Goal: Information Seeking & Learning: Learn about a topic

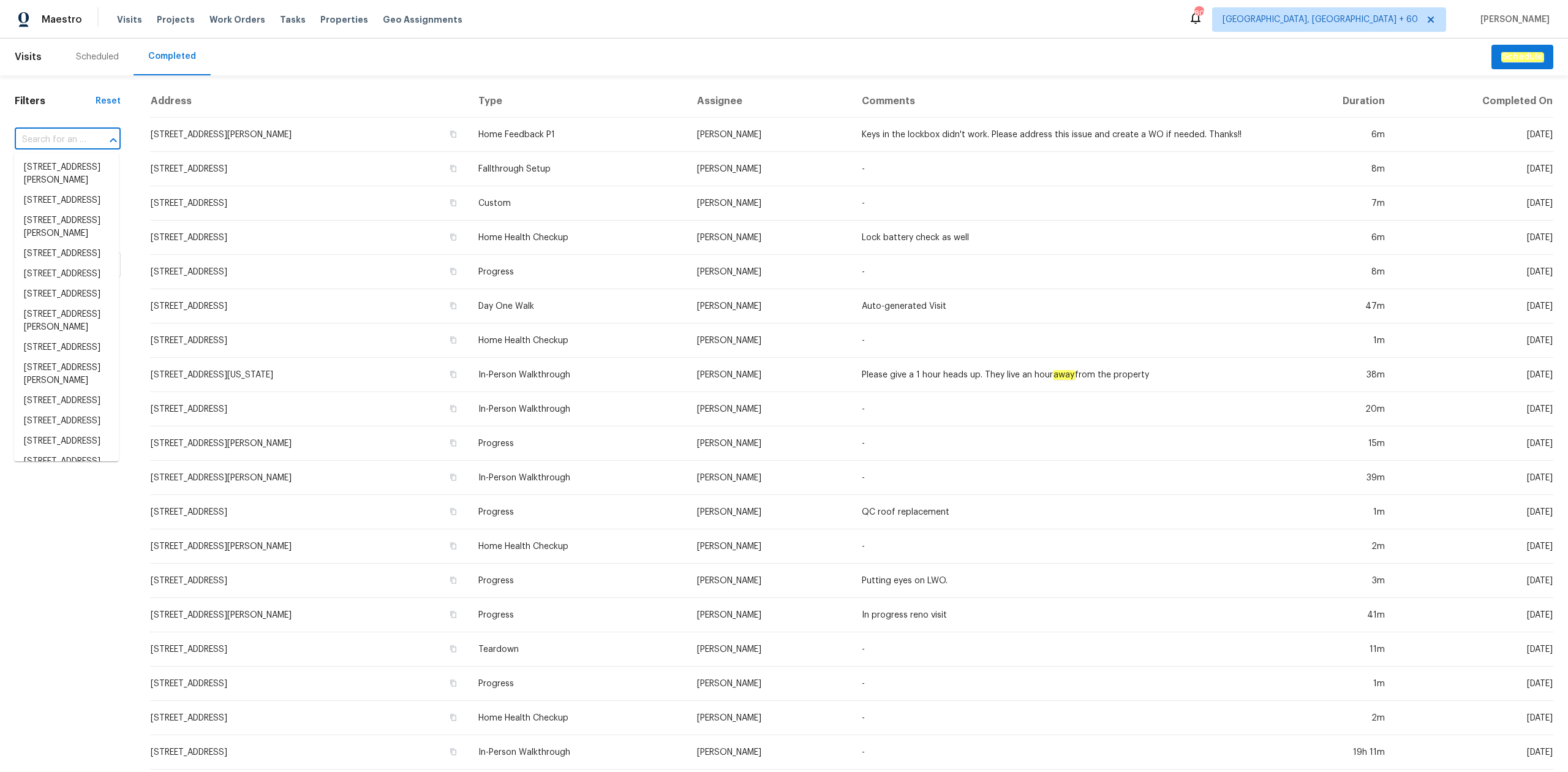
click at [80, 133] on input "text" at bounding box center [50, 140] width 72 height 19
paste input "[STREET_ADDRESS][PERSON_NAME]"
type input "[STREET_ADDRESS][PERSON_NAME]"
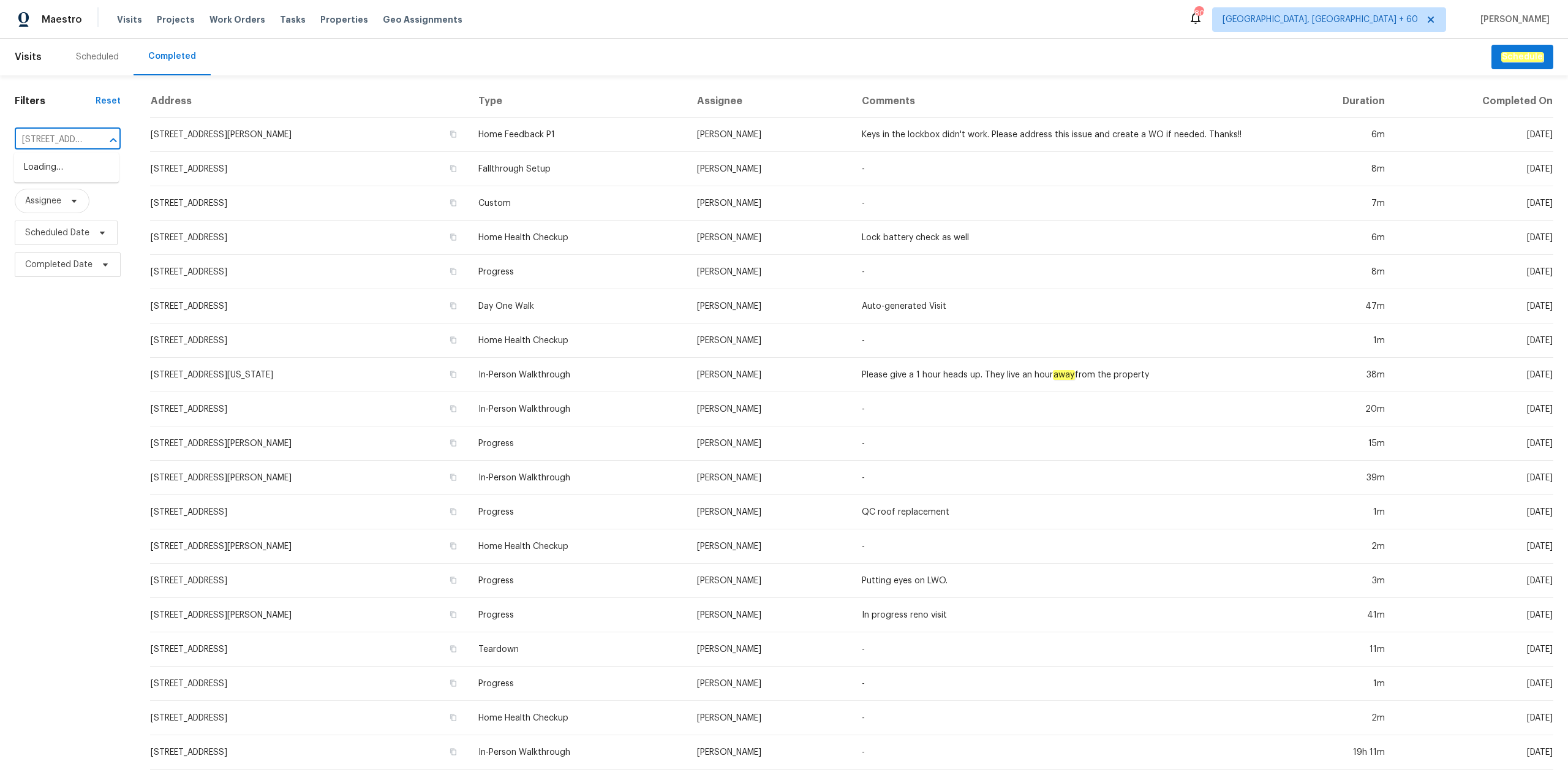
scroll to position [0, 121]
click at [71, 168] on li "[STREET_ADDRESS][PERSON_NAME]" at bounding box center [67, 174] width 105 height 33
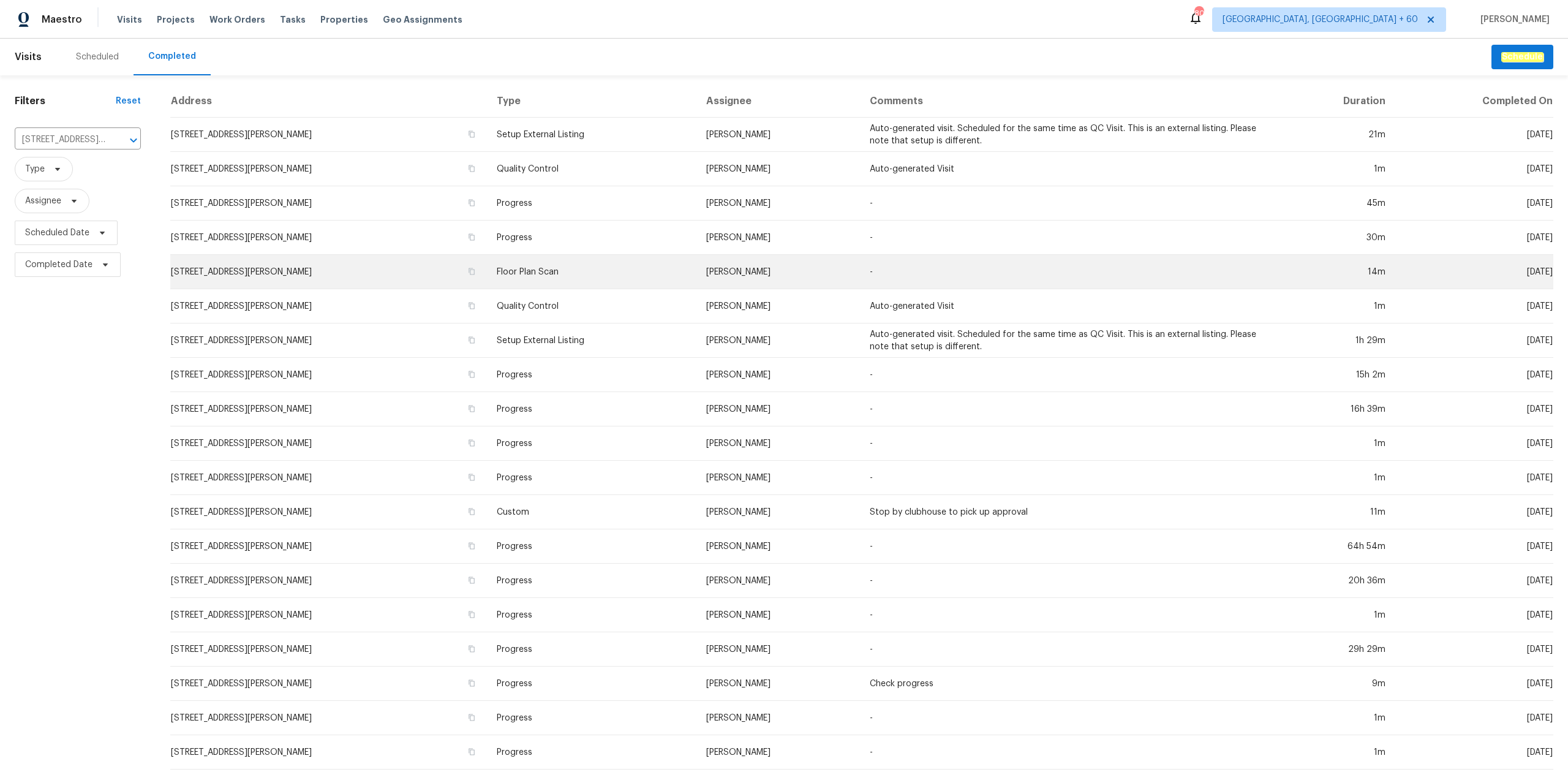
click at [435, 276] on td "[STREET_ADDRESS][PERSON_NAME]" at bounding box center [328, 272] width 316 height 34
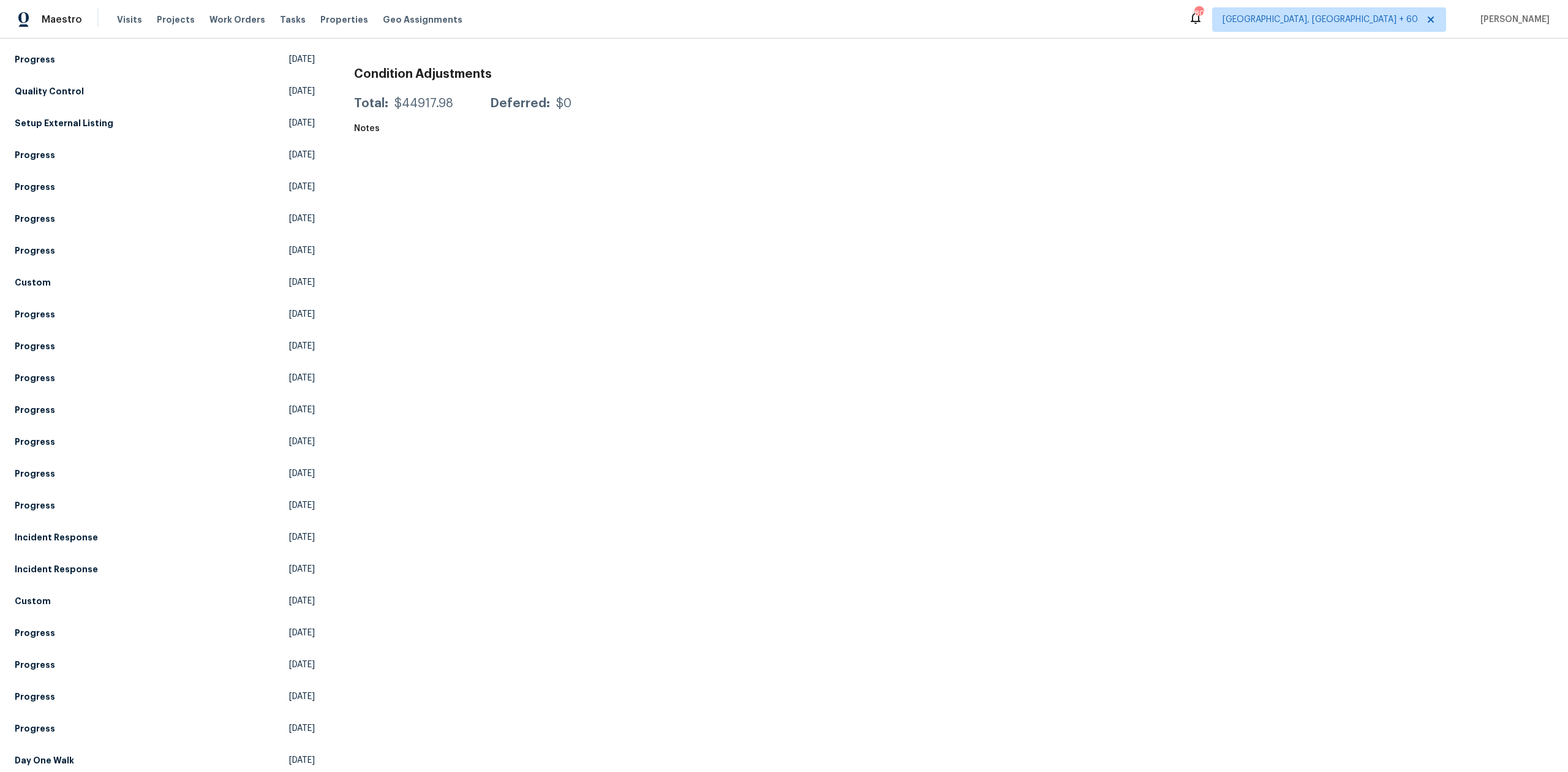
scroll to position [302, 0]
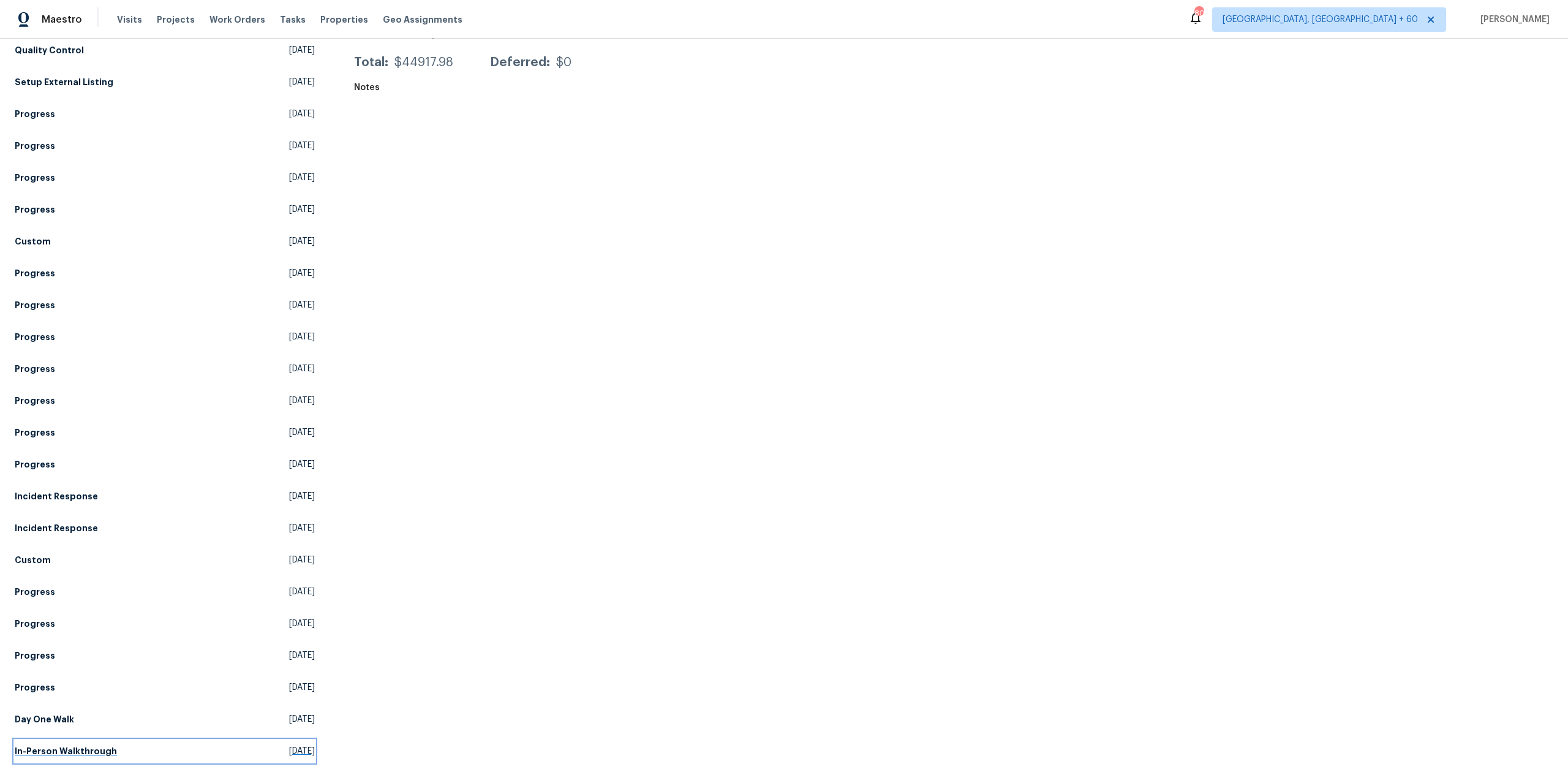
click at [133, 741] on link "In-Person Walkthrough [DATE]" at bounding box center [164, 752] width 300 height 22
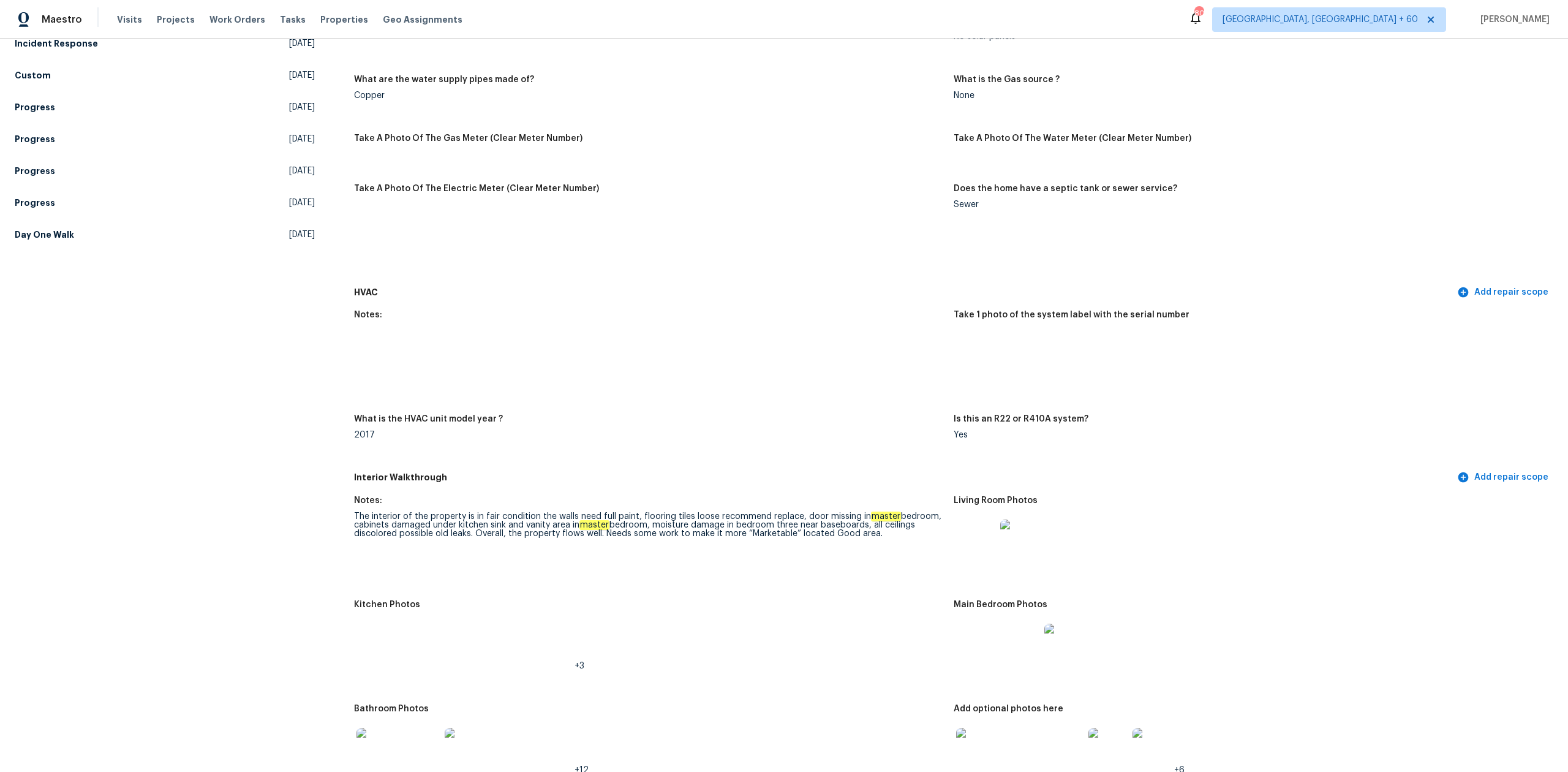
scroll to position [817, 0]
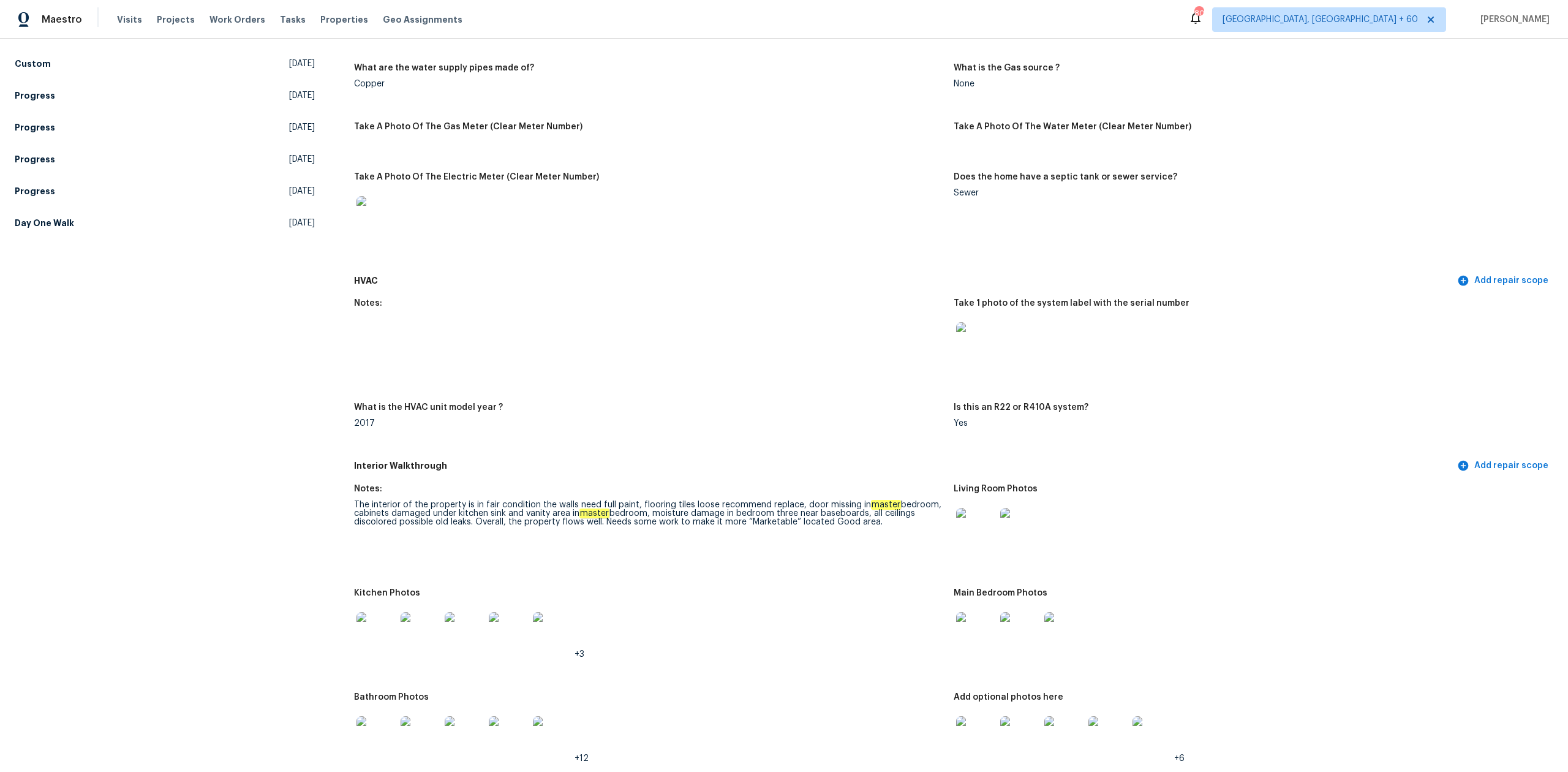
click at [963, 521] on img at bounding box center [976, 528] width 39 height 39
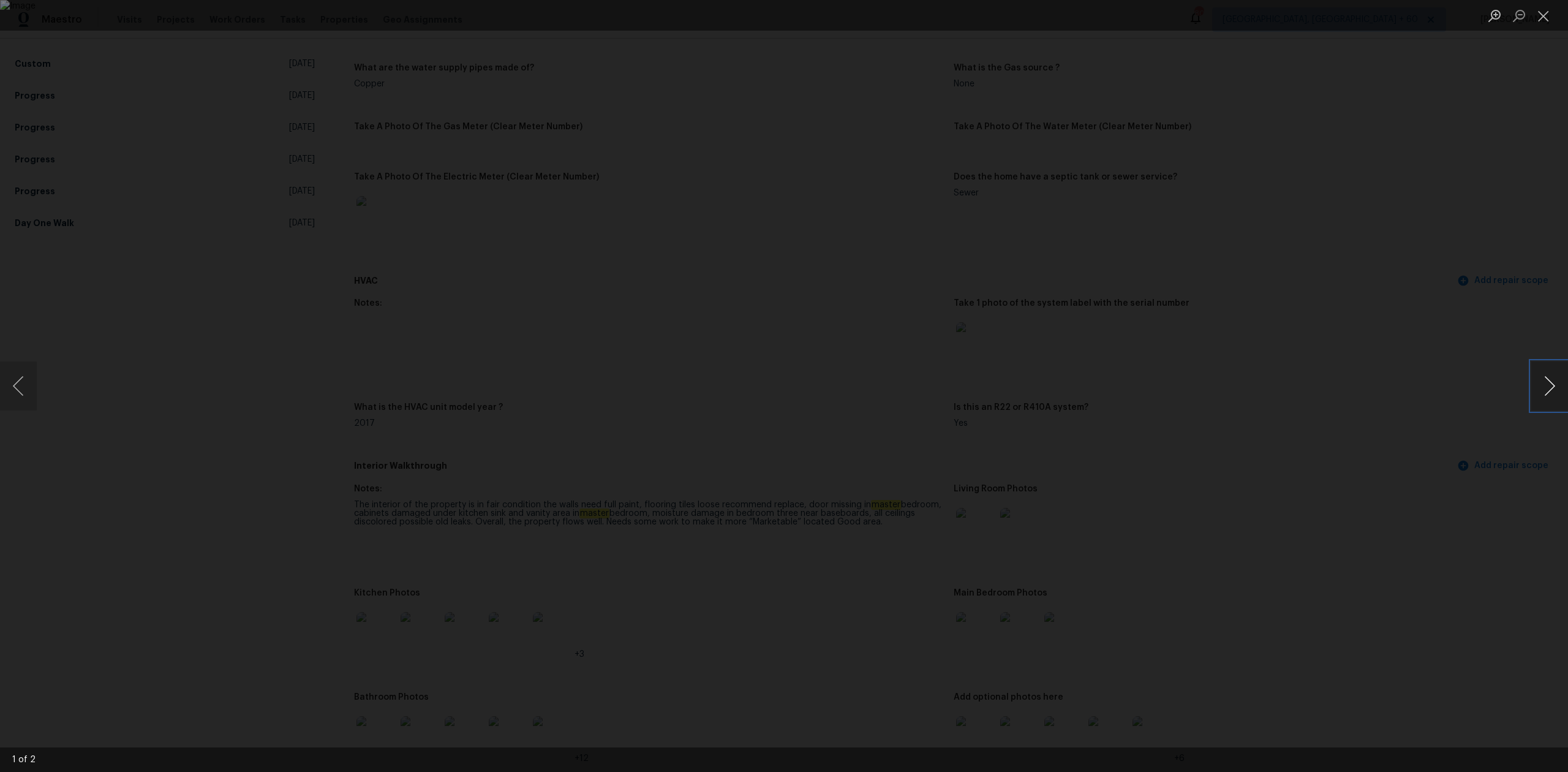
click at [1544, 373] on button "Next image" at bounding box center [1550, 386] width 37 height 49
click at [1540, 373] on button "Next image" at bounding box center [1550, 386] width 37 height 49
click at [1542, 14] on button "Close lightbox" at bounding box center [1543, 15] width 24 height 22
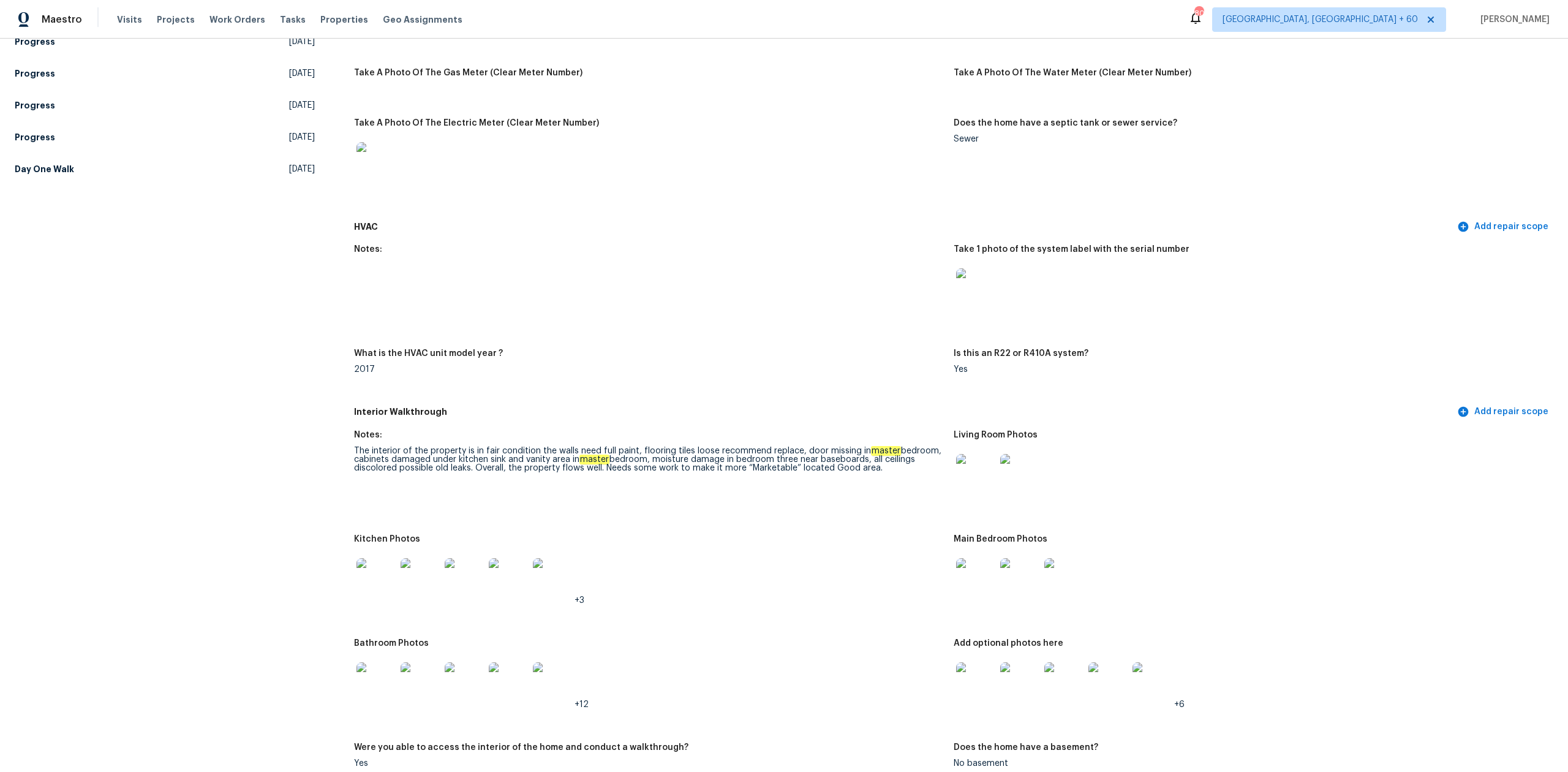
scroll to position [898, 0]
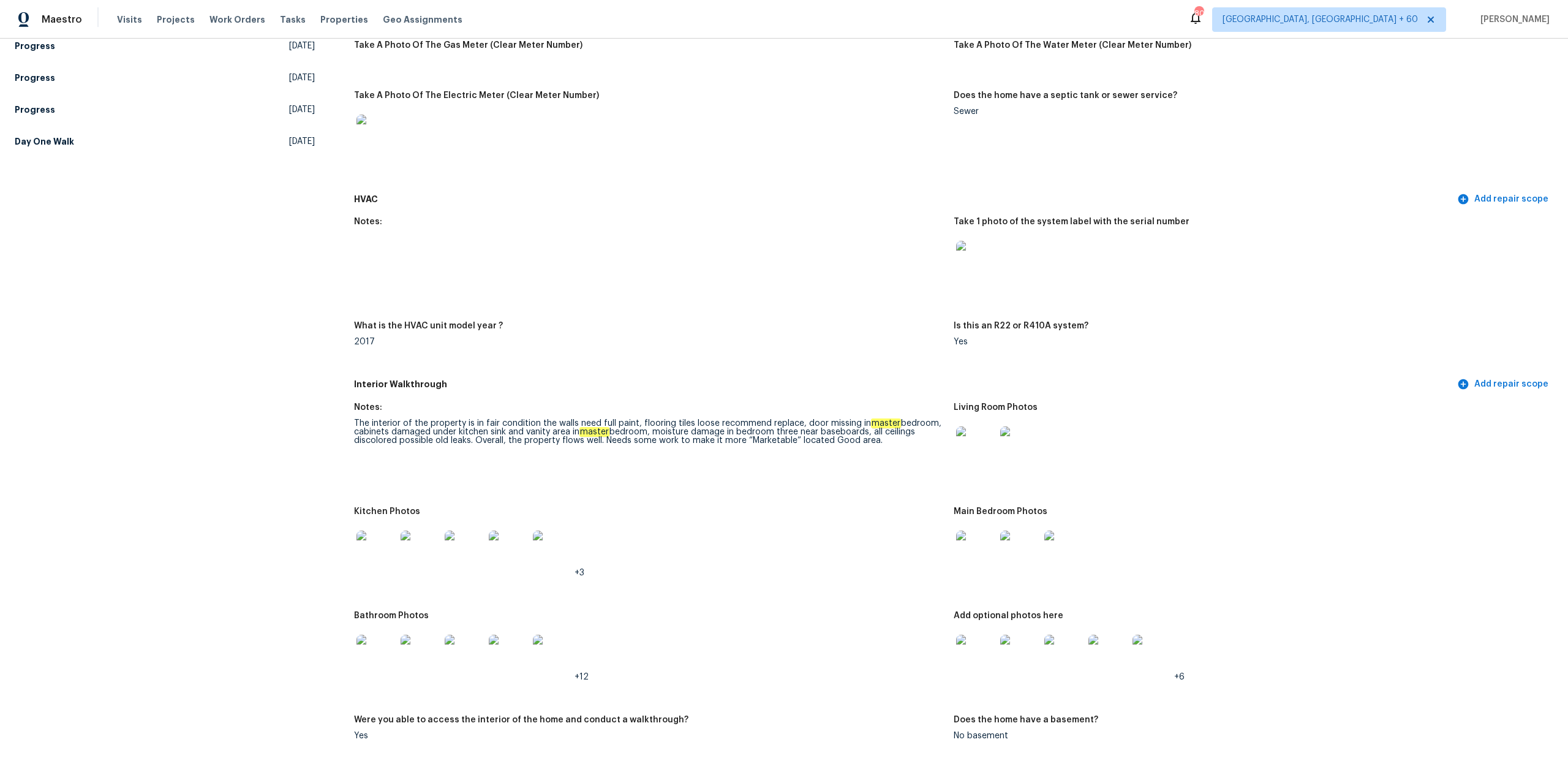
click at [978, 552] on img at bounding box center [976, 550] width 39 height 39
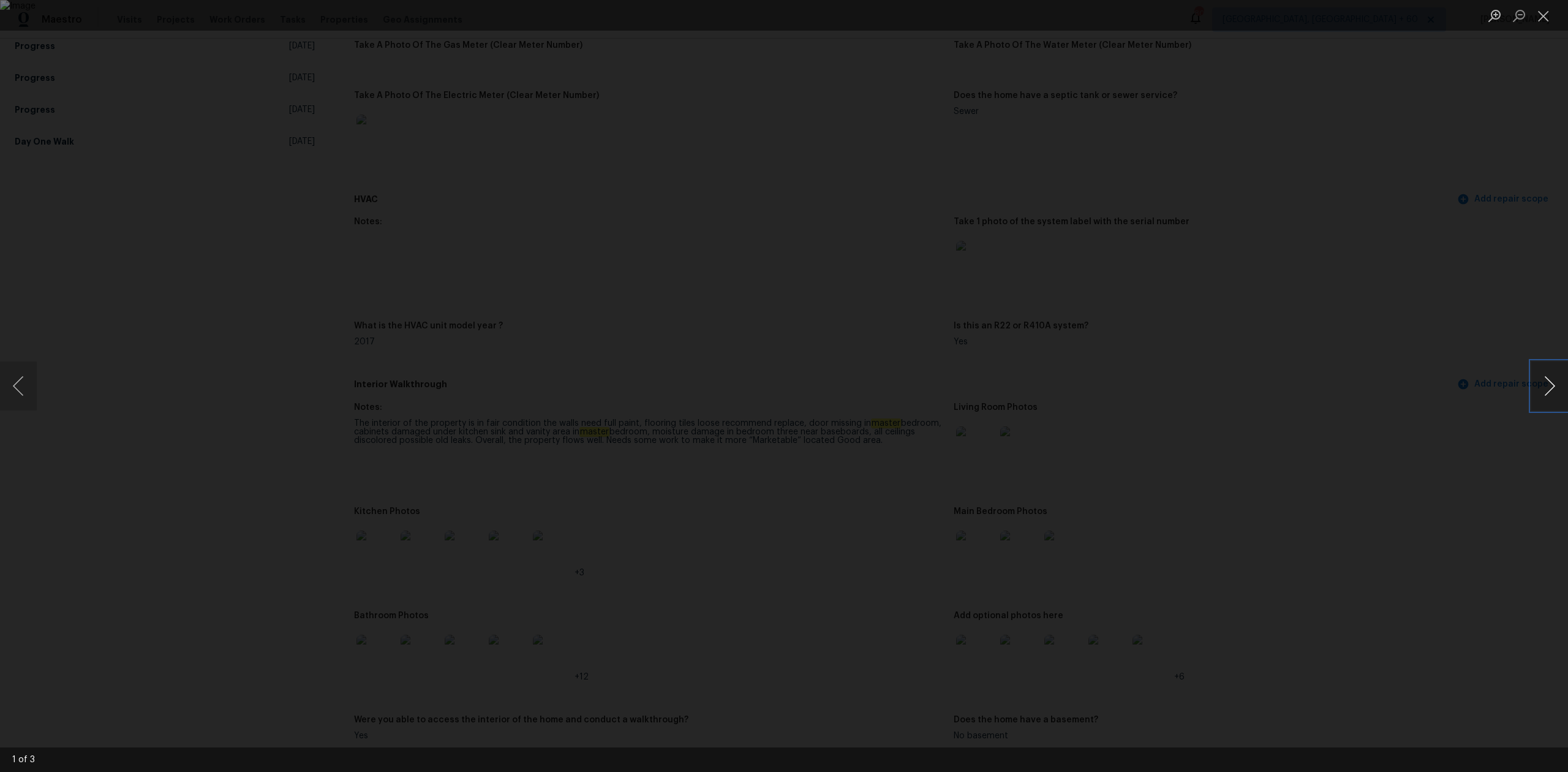
click at [1552, 377] on button "Next image" at bounding box center [1550, 386] width 37 height 49
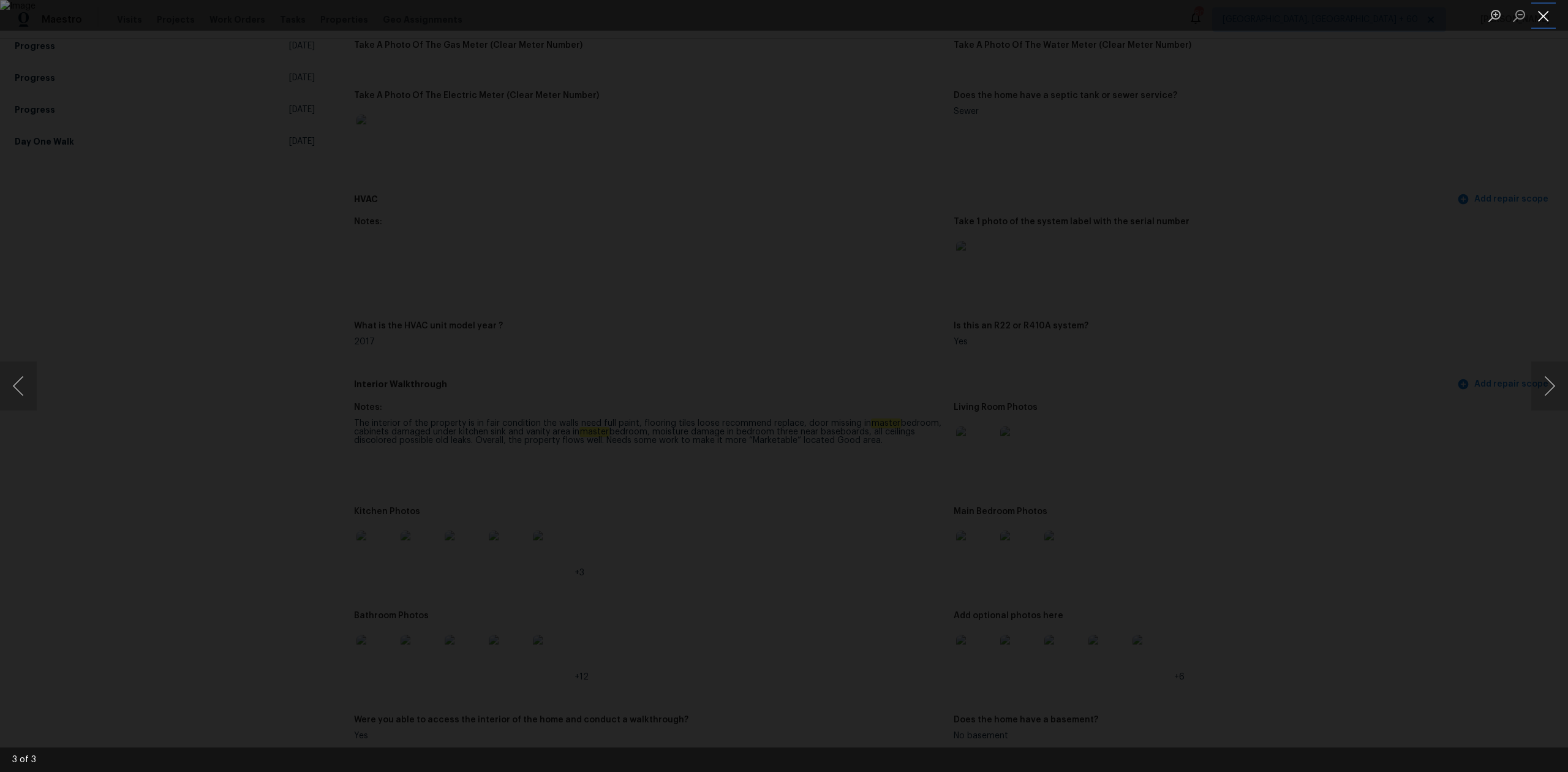
click at [1554, 21] on button "Close lightbox" at bounding box center [1543, 15] width 24 height 22
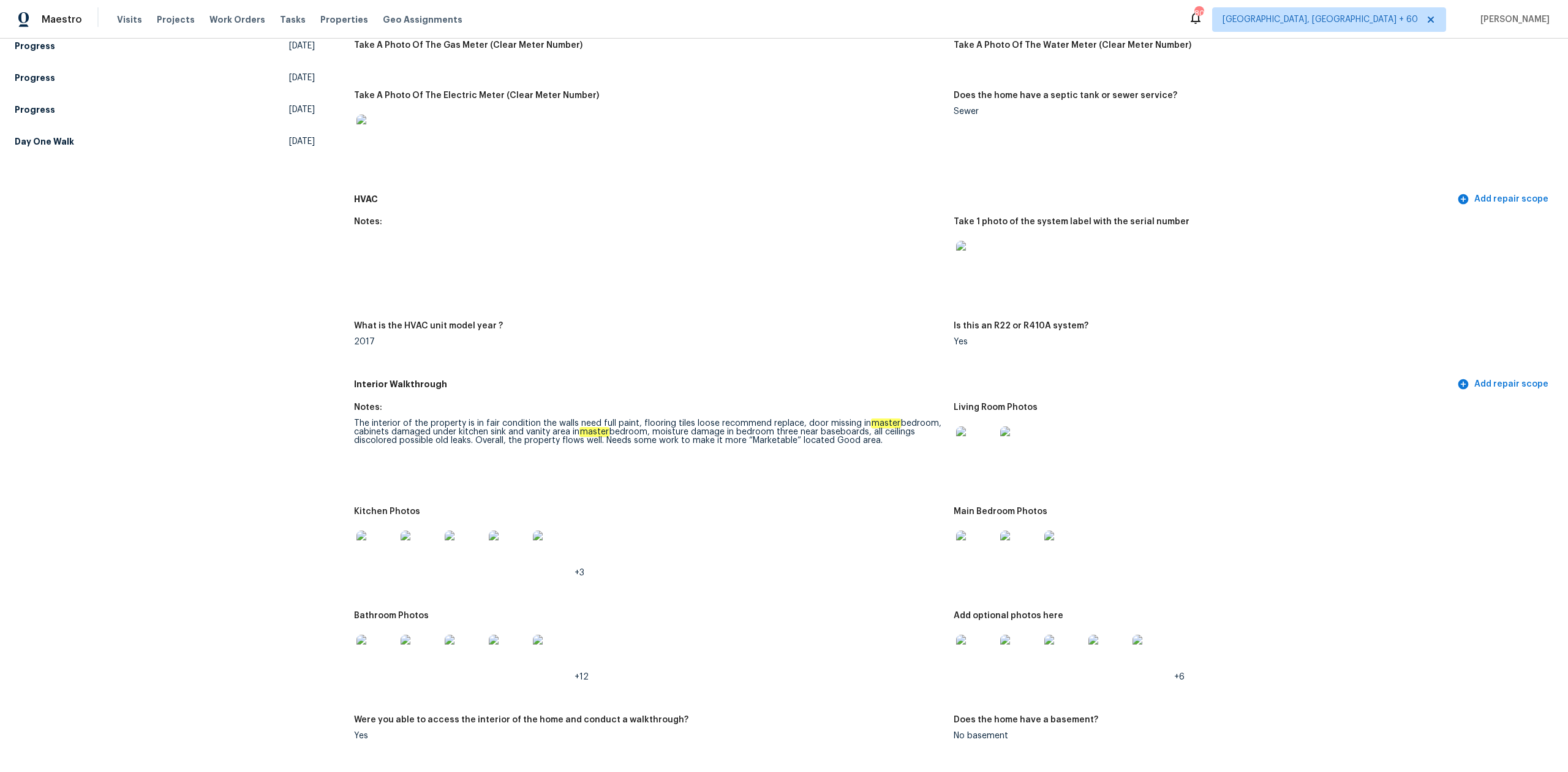
click at [976, 535] on img at bounding box center [976, 550] width 39 height 39
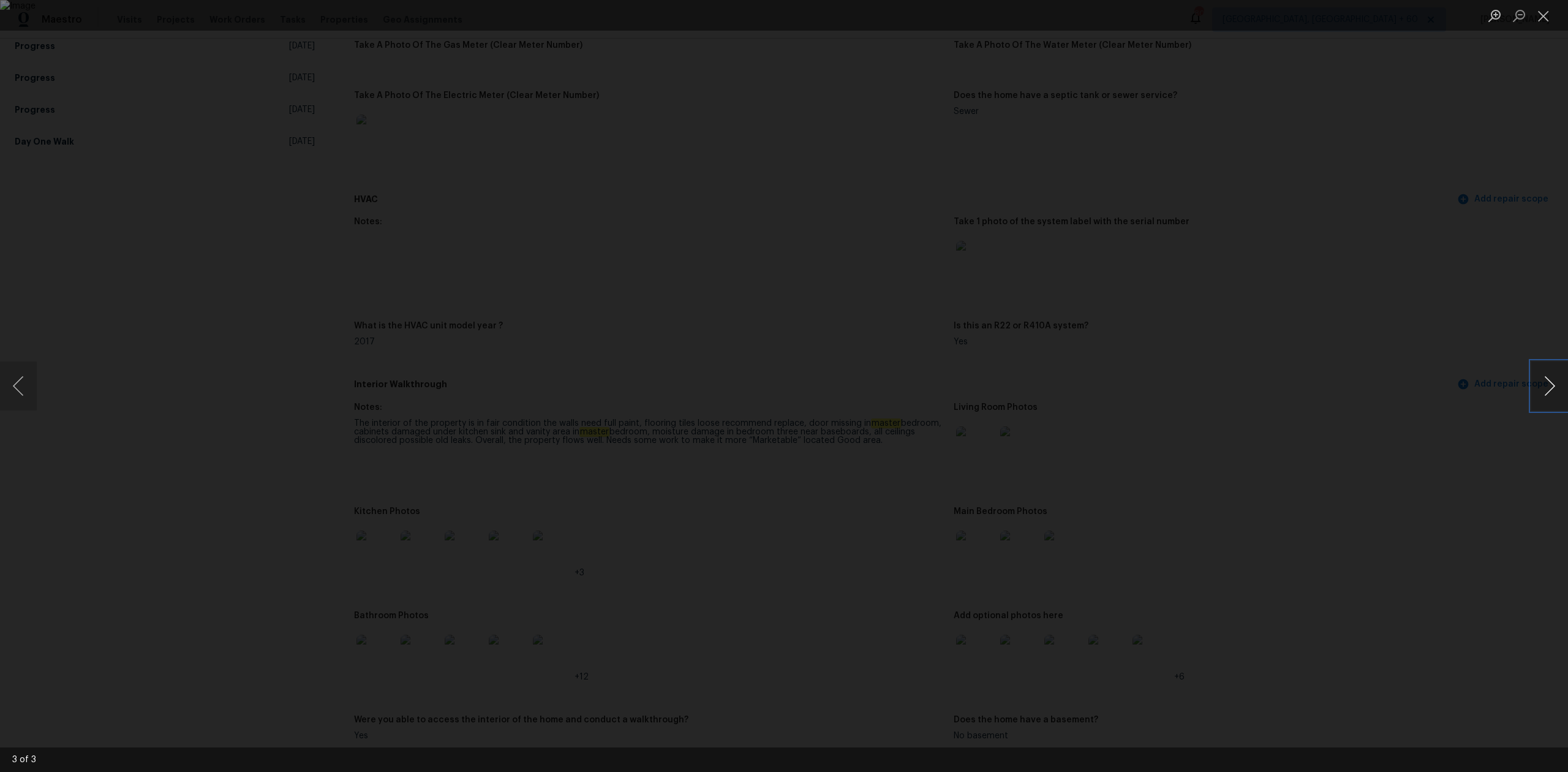
click at [1563, 395] on button "Next image" at bounding box center [1550, 386] width 37 height 49
click at [1542, 17] on button "Close lightbox" at bounding box center [1543, 15] width 24 height 22
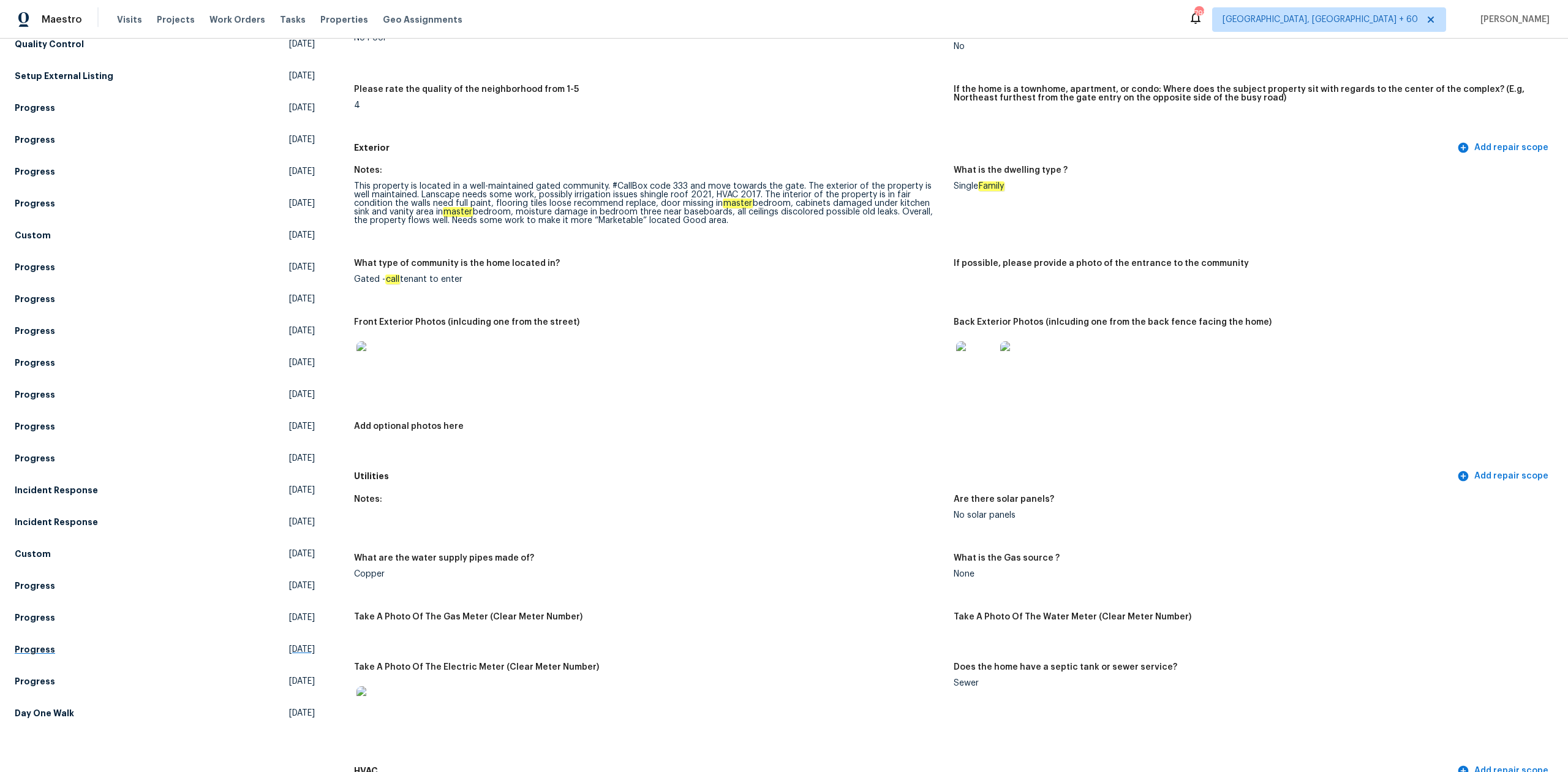
scroll to position [0, 0]
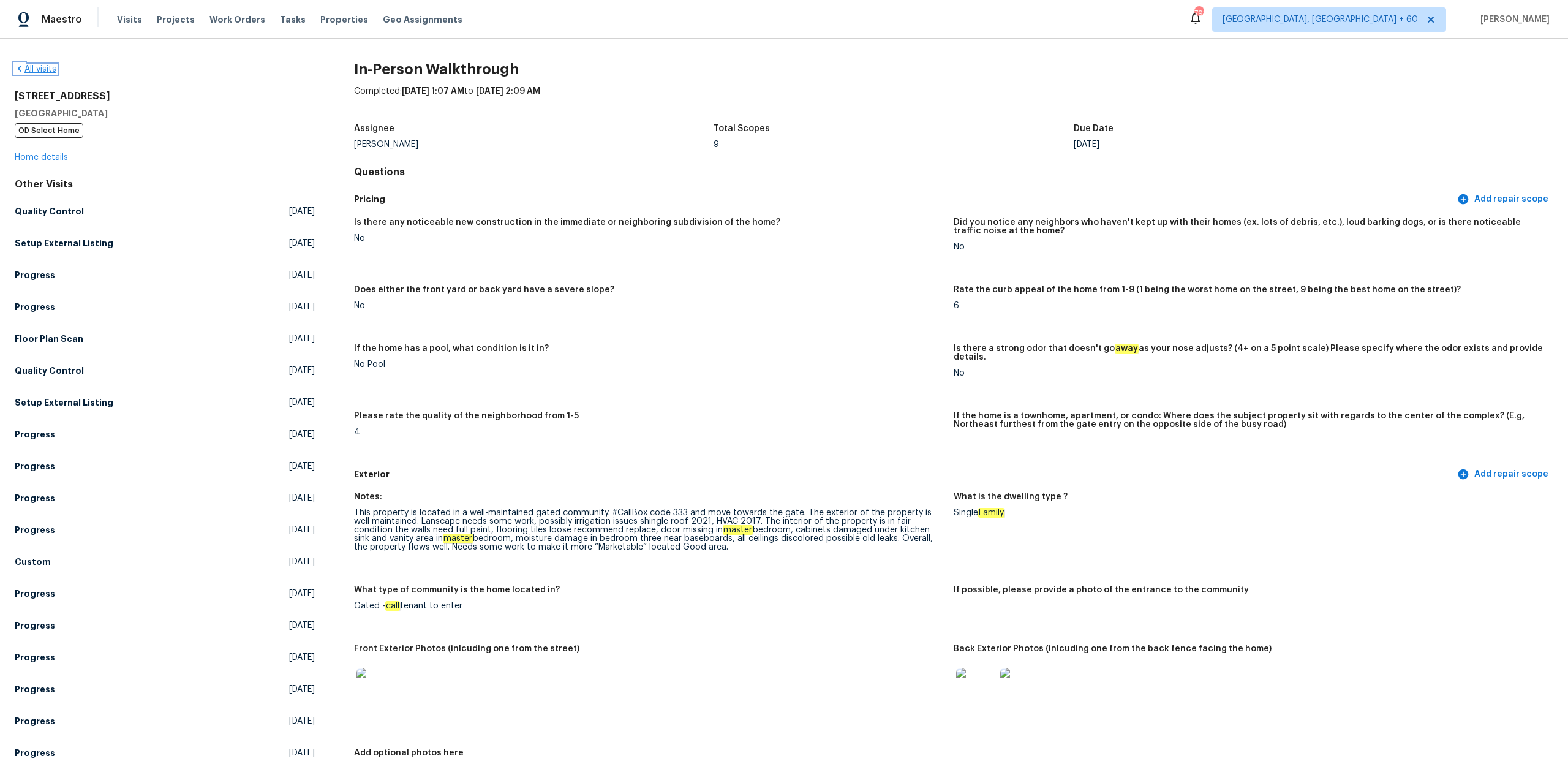
click at [47, 67] on link "All visits" at bounding box center [35, 69] width 42 height 9
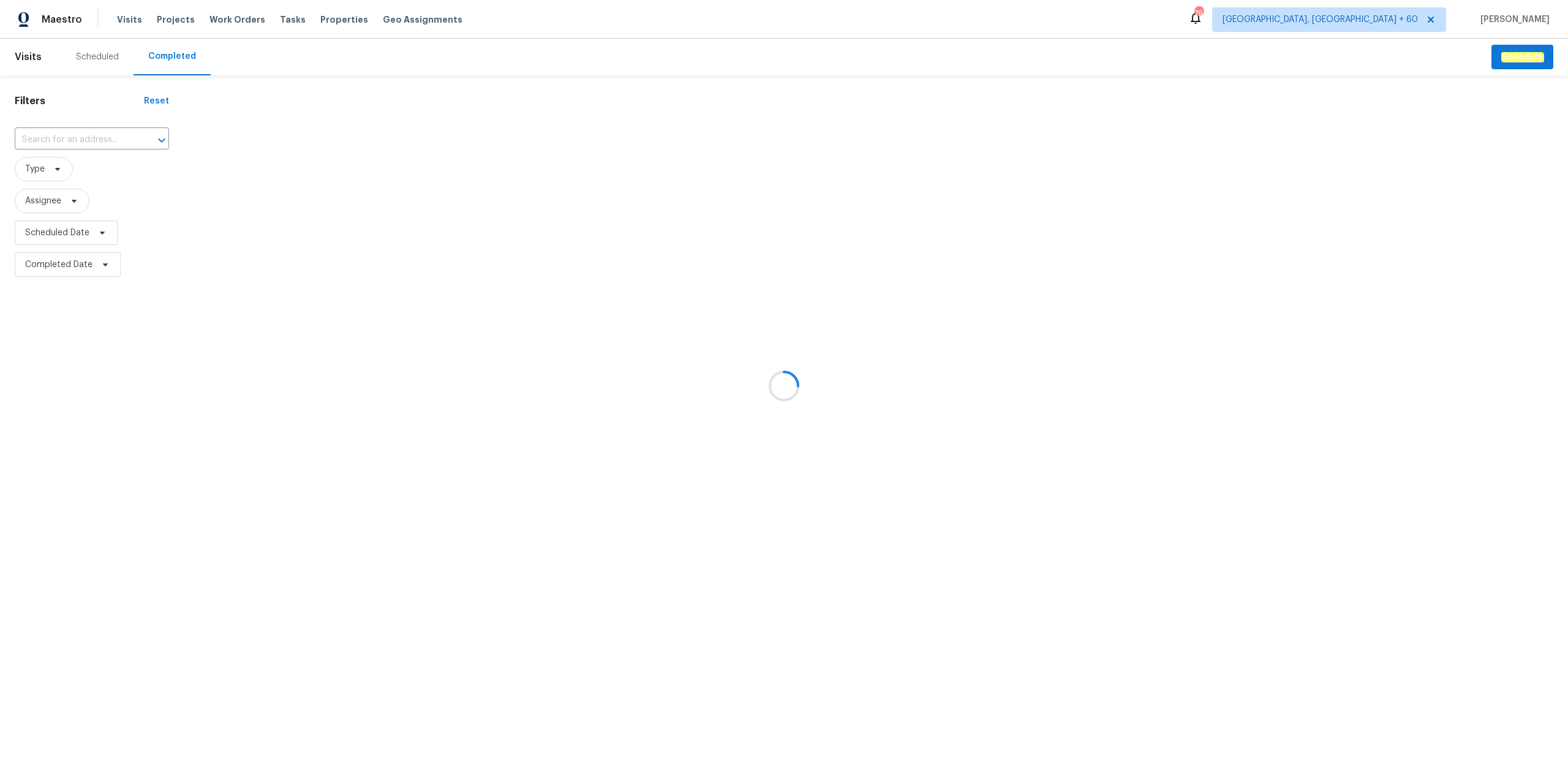
click at [112, 138] on div at bounding box center [784, 386] width 1568 height 772
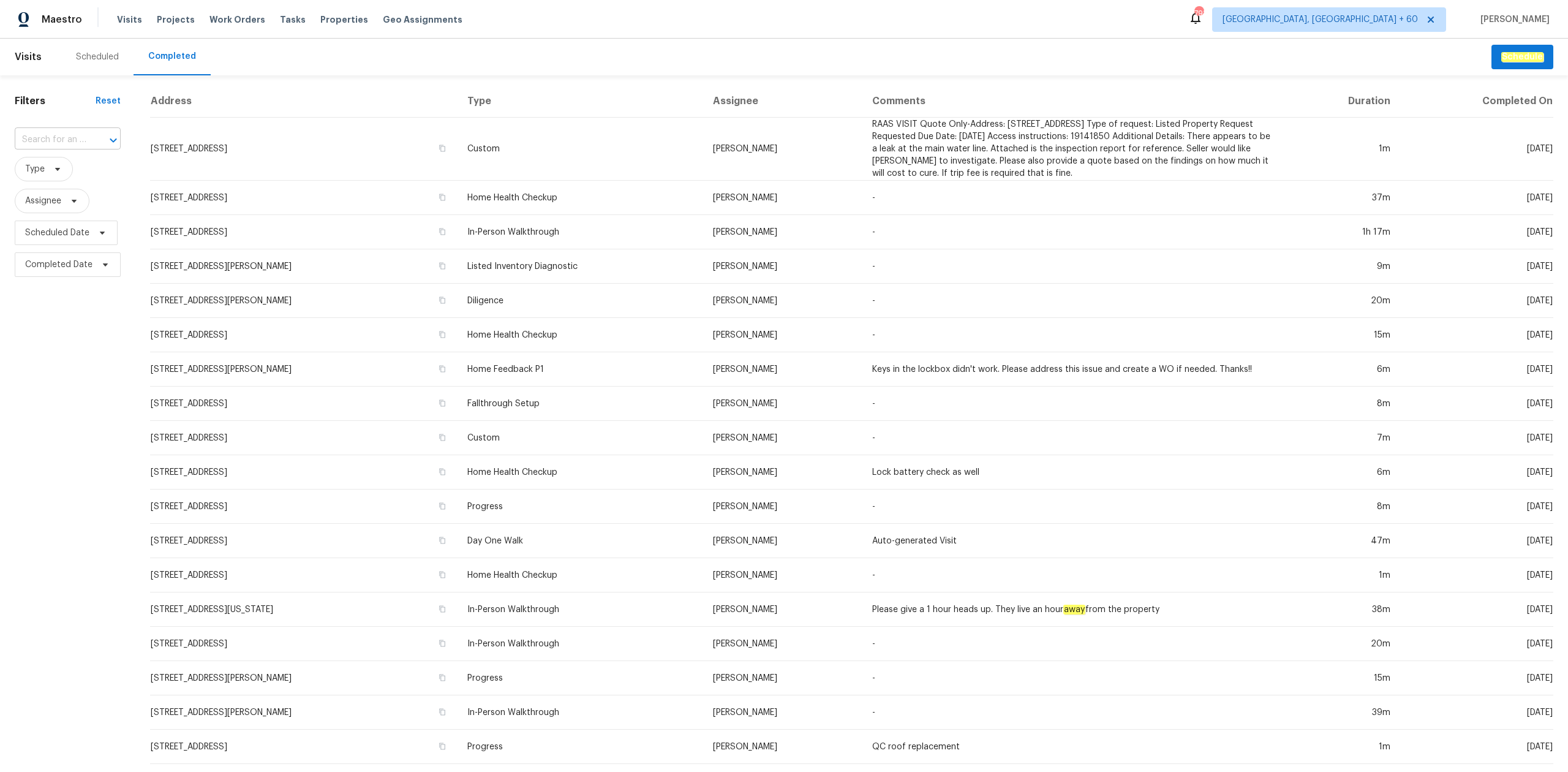
click at [89, 137] on div at bounding box center [105, 140] width 32 height 17
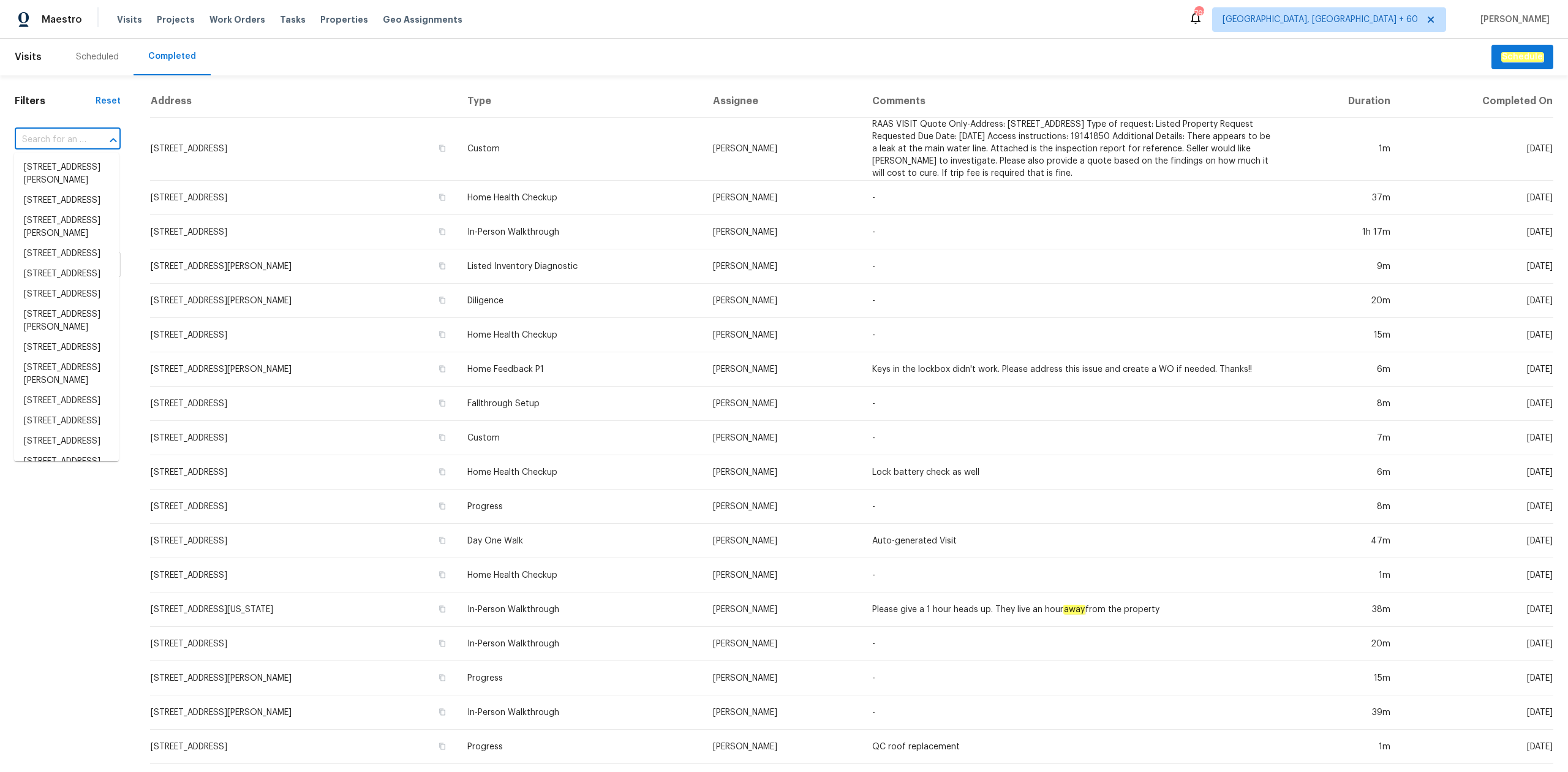
paste input "[STREET_ADDRESS]"
type input "[STREET_ADDRESS]"
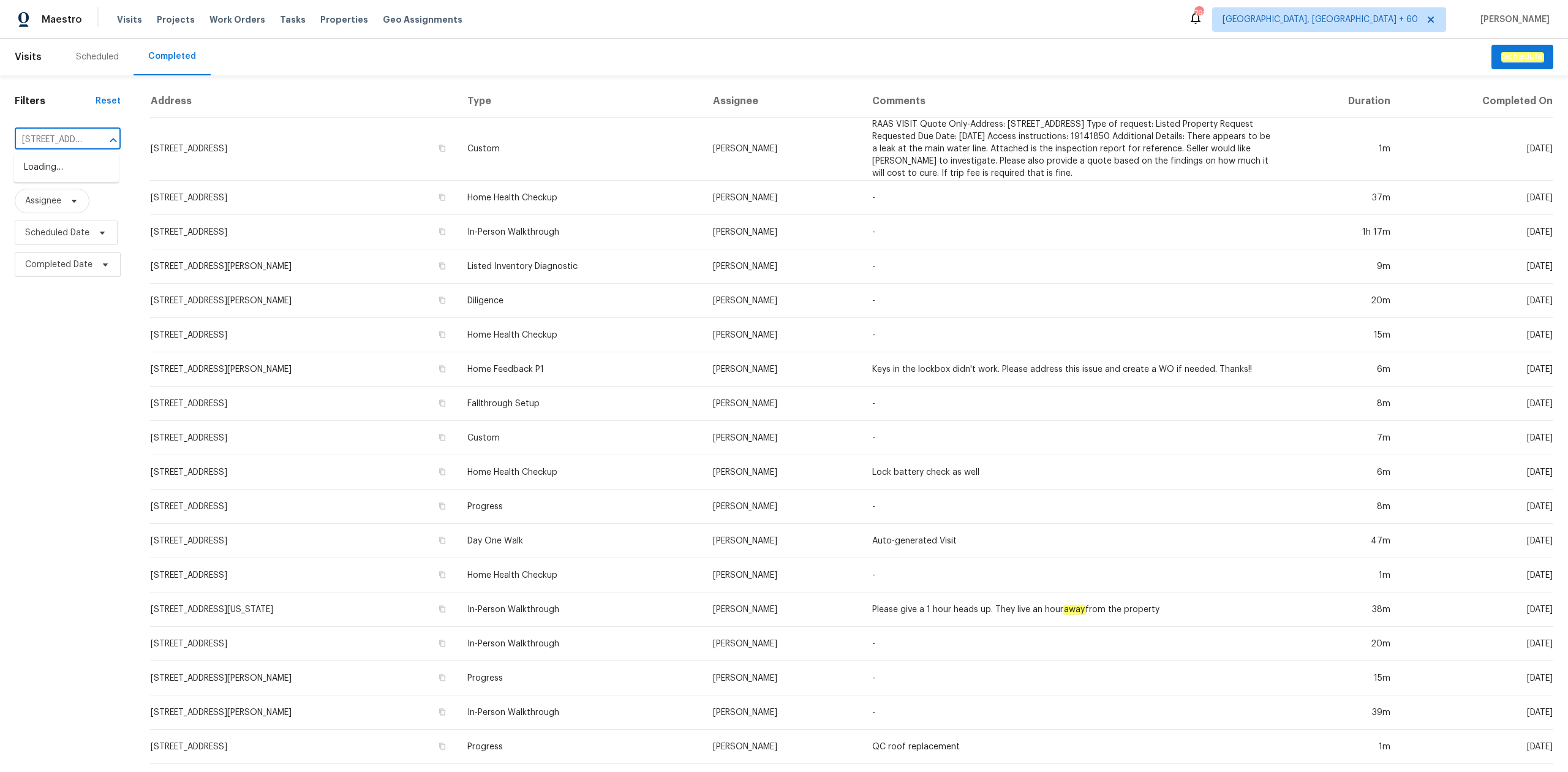
scroll to position [0, 82]
click at [77, 170] on li "[STREET_ADDRESS]" at bounding box center [67, 167] width 105 height 20
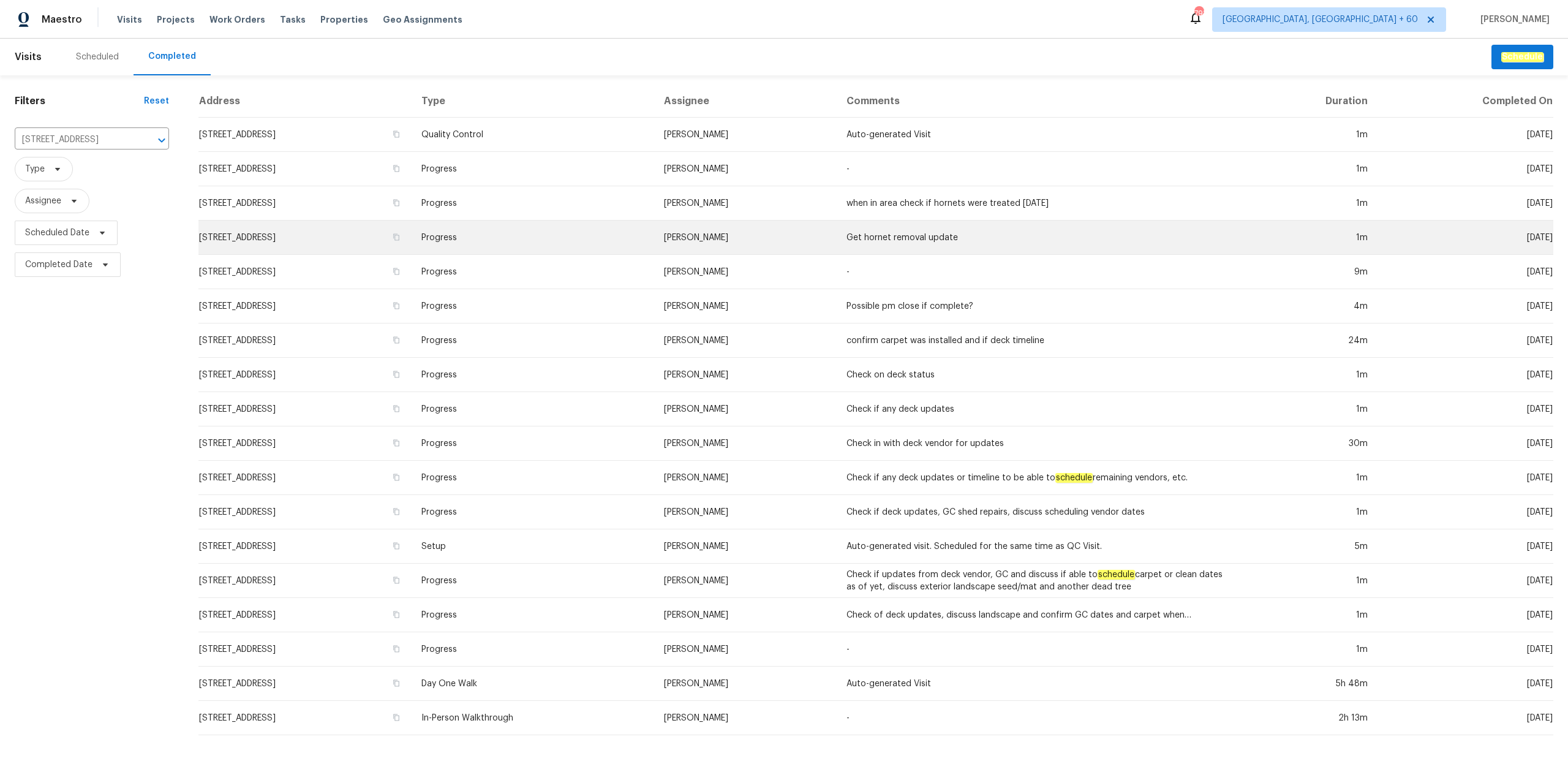
click at [411, 224] on td "[STREET_ADDRESS]" at bounding box center [305, 237] width 213 height 34
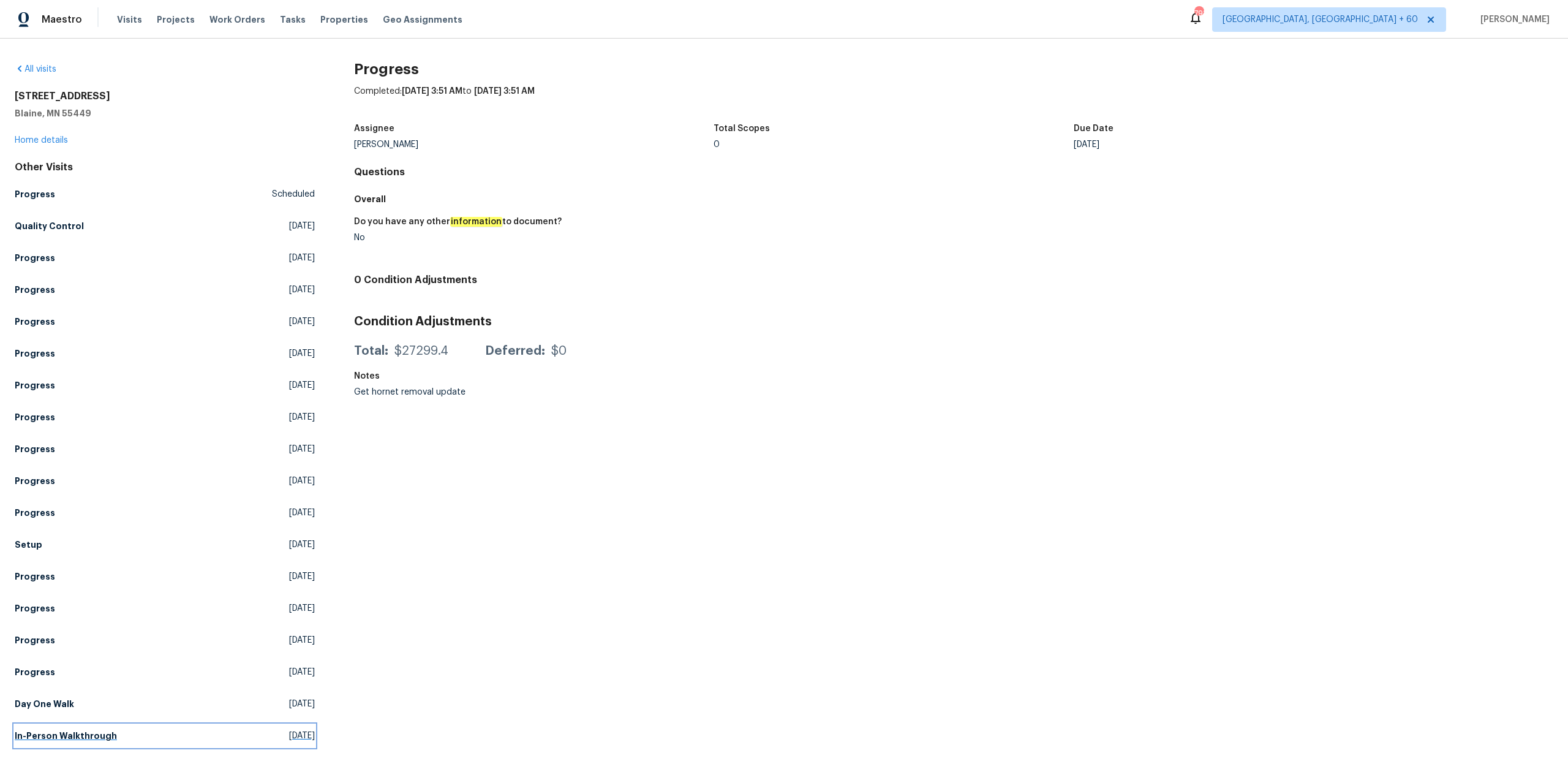
click at [70, 734] on h5 "In-Person Walkthrough" at bounding box center [65, 736] width 102 height 12
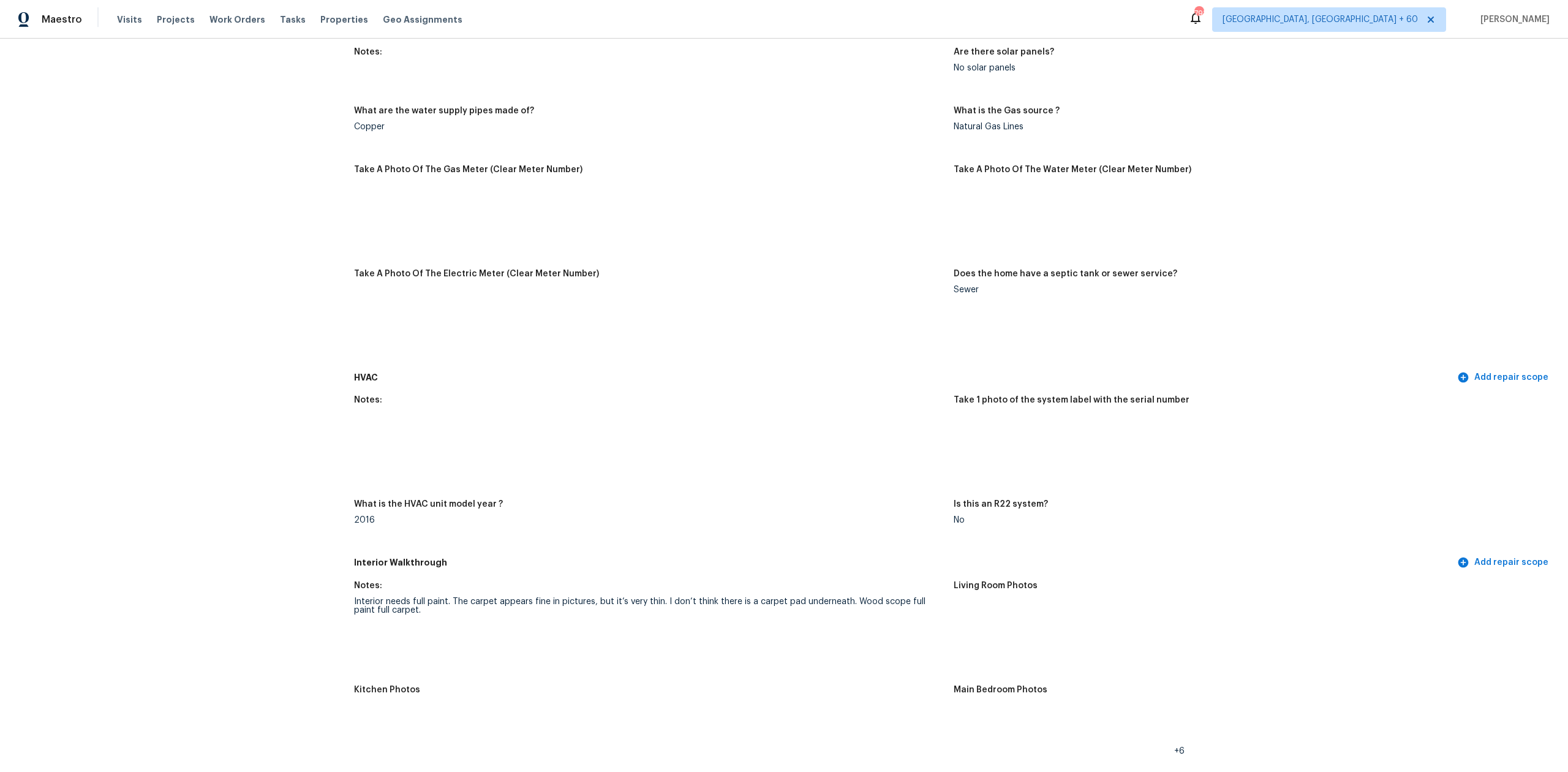
scroll to position [981, 0]
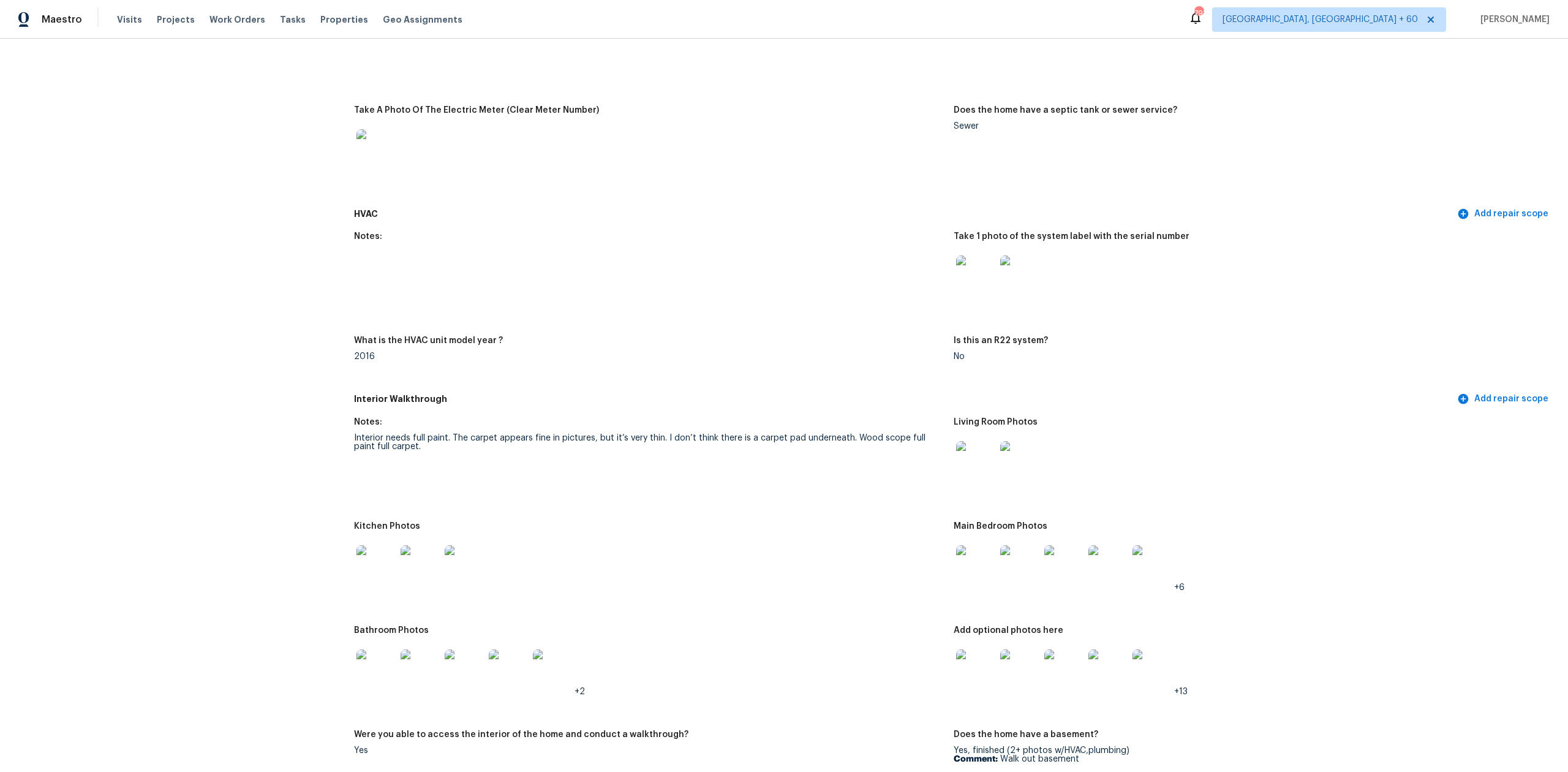
click at [963, 474] on img at bounding box center [976, 461] width 39 height 39
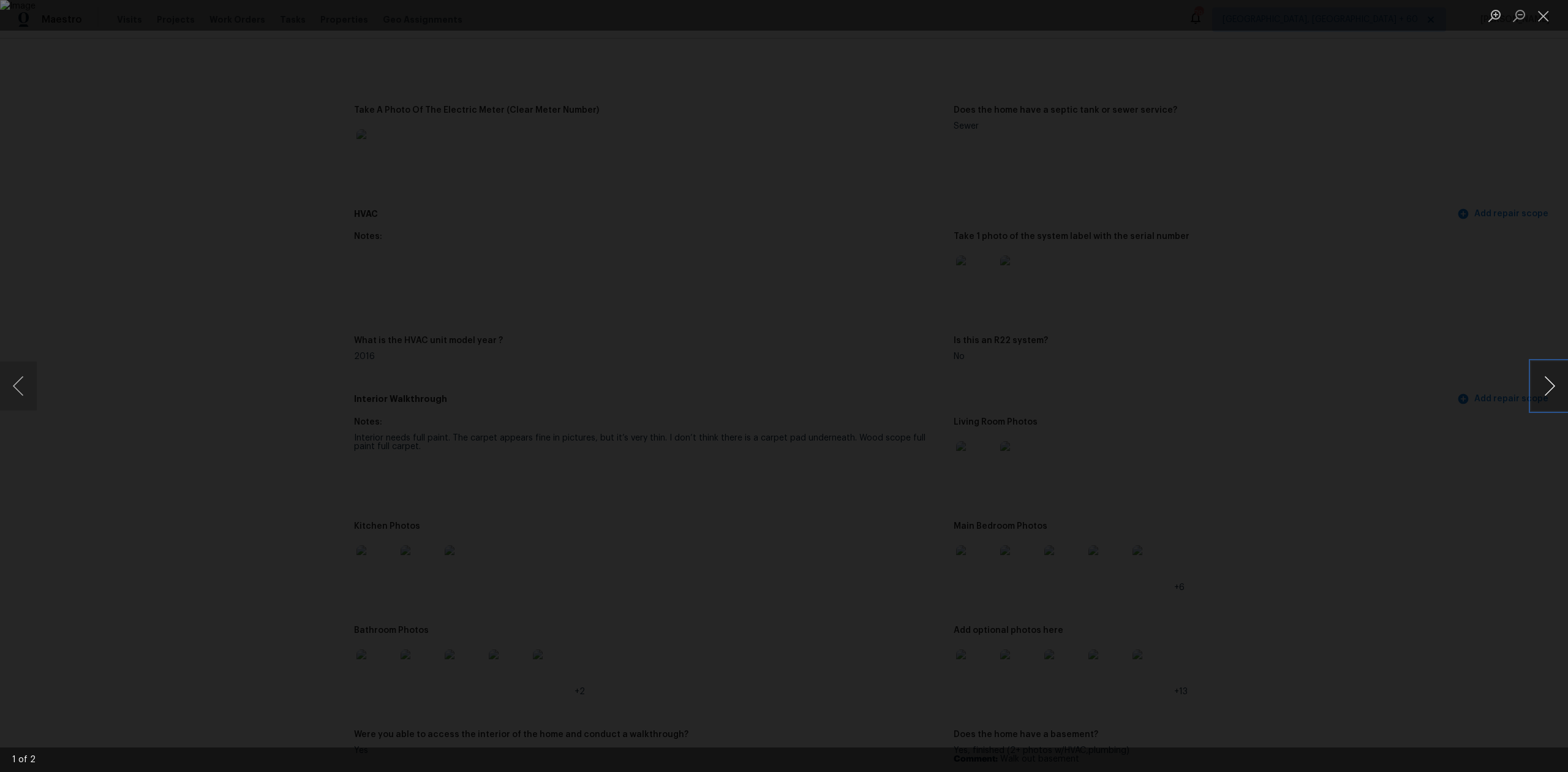
click at [1546, 392] on button "Next image" at bounding box center [1550, 386] width 37 height 49
click at [1546, 391] on button "Next image" at bounding box center [1550, 386] width 37 height 49
click at [26, 391] on button "Previous image" at bounding box center [18, 386] width 37 height 49
click at [1562, 5] on ul "Lightbox" at bounding box center [1525, 15] width 86 height 31
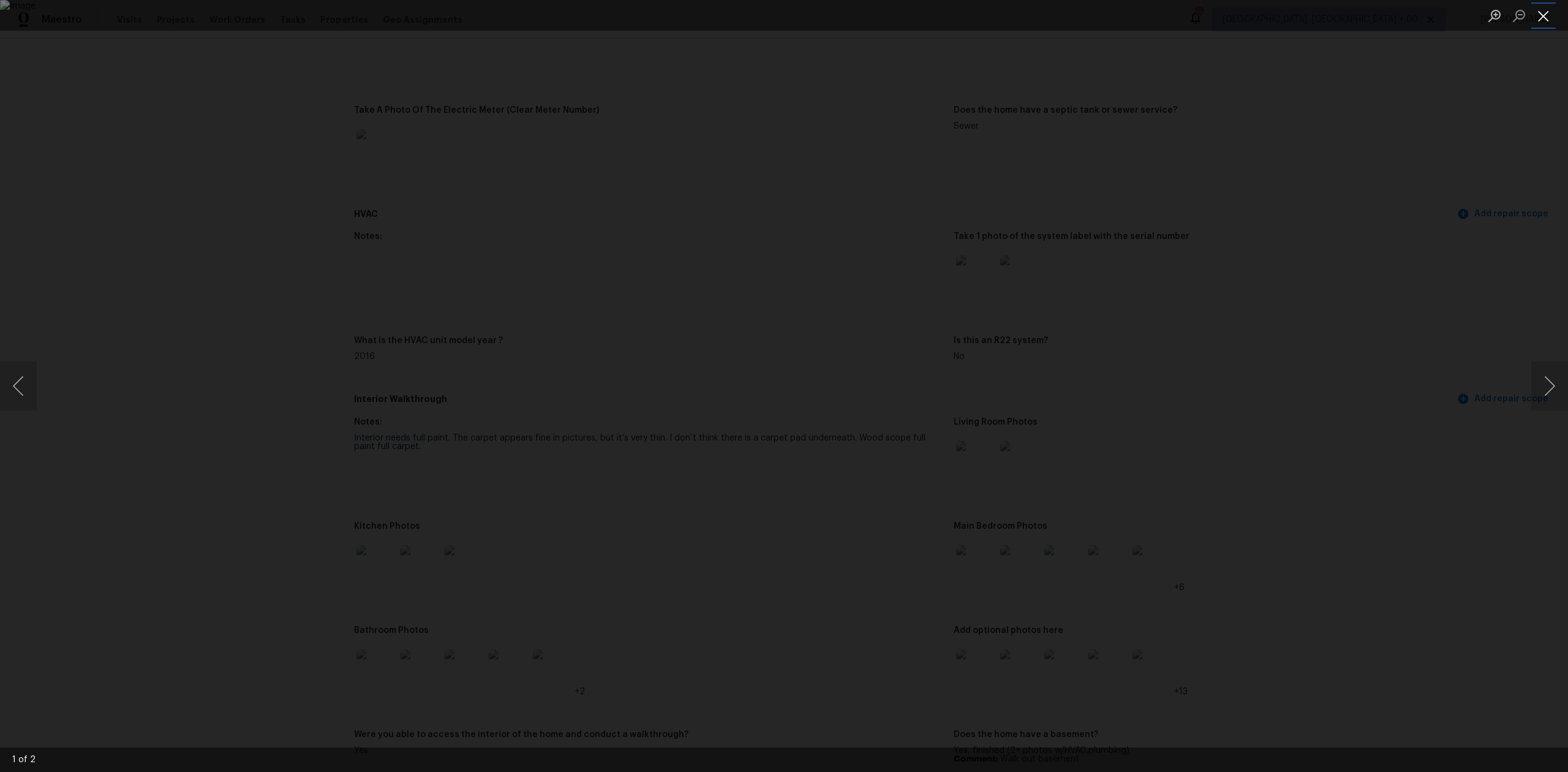
click at [1533, 21] on button "Close lightbox" at bounding box center [1543, 15] width 24 height 22
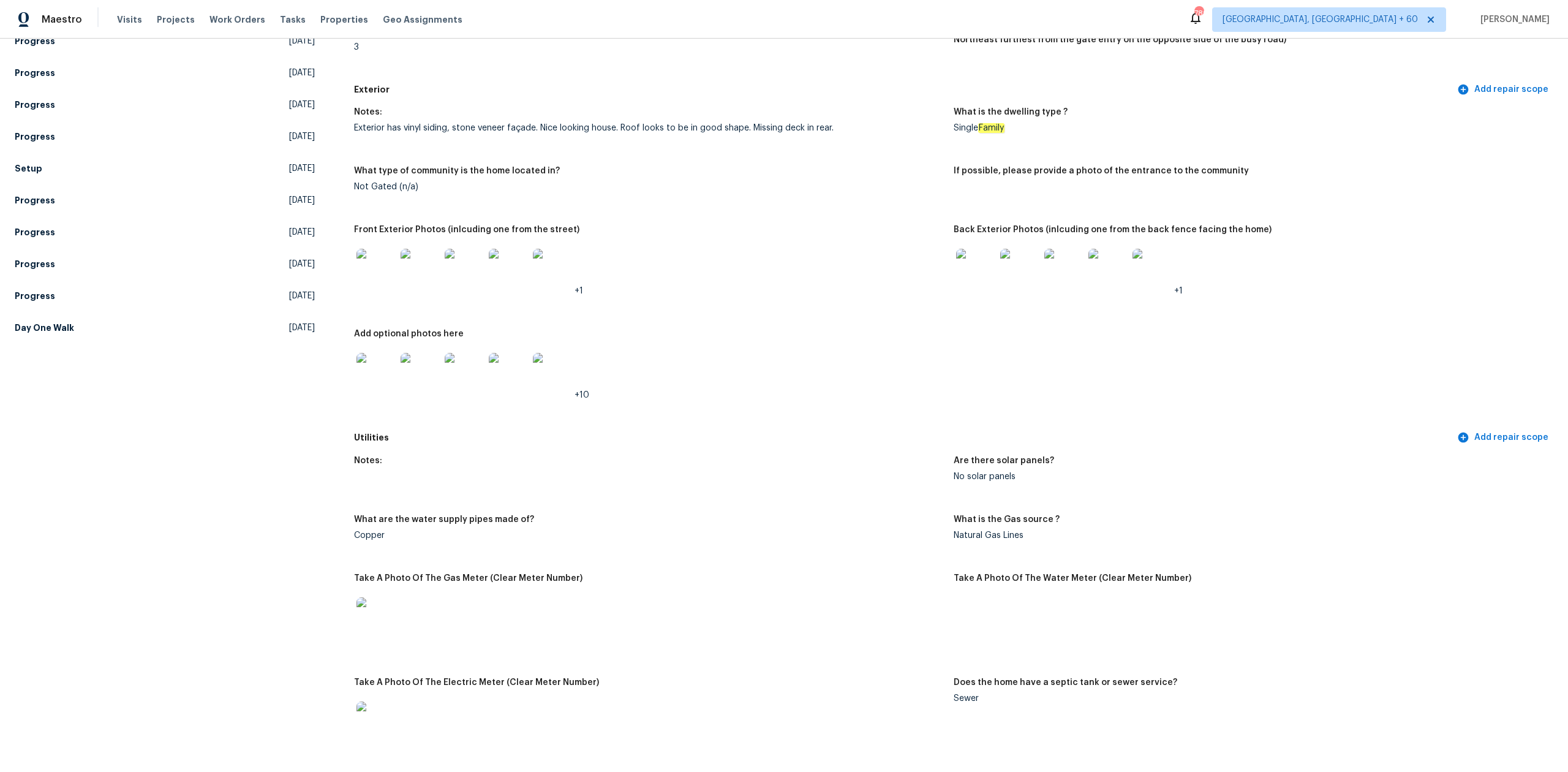
scroll to position [0, 0]
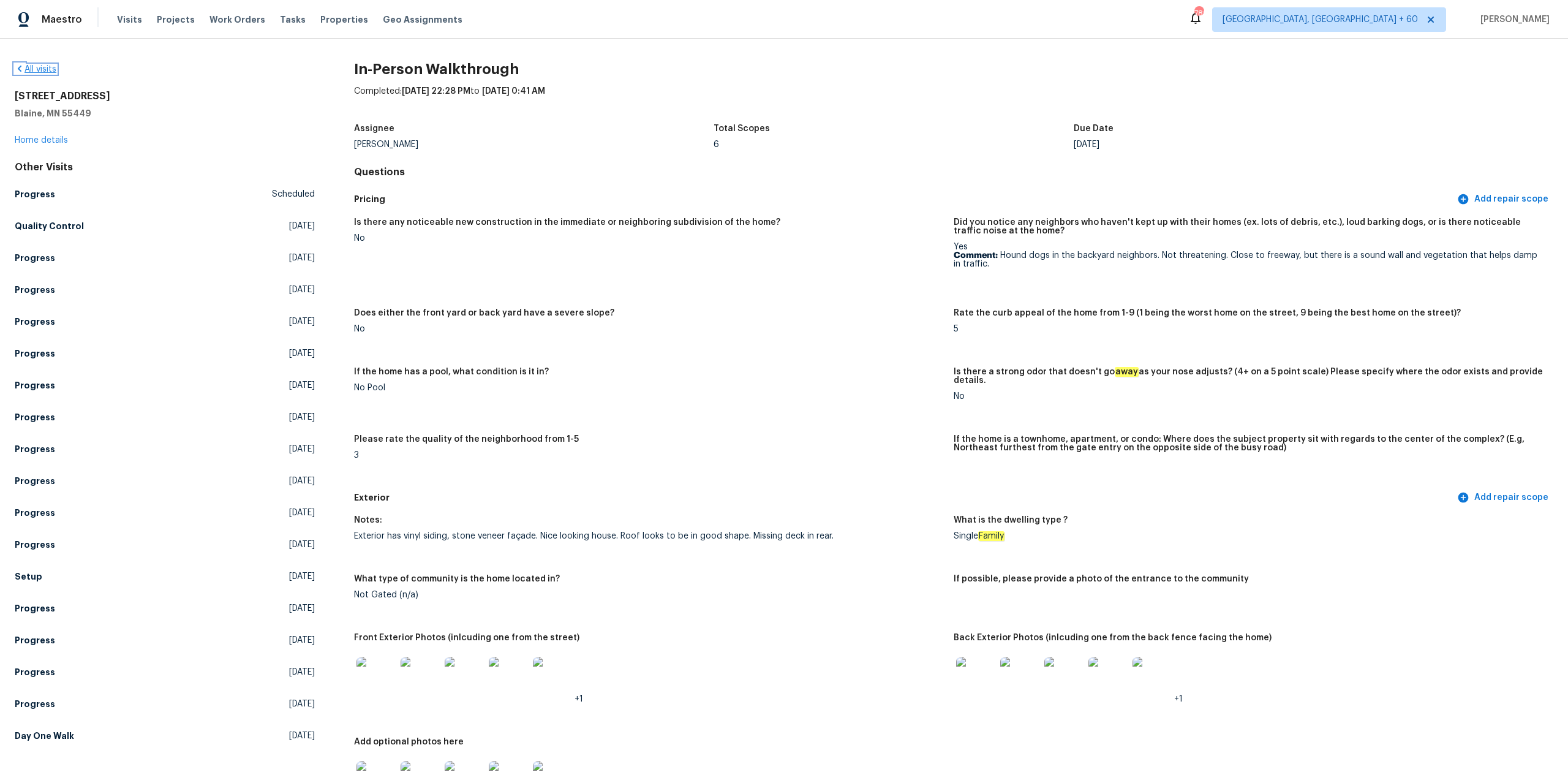
click at [41, 72] on link "All visits" at bounding box center [35, 69] width 42 height 9
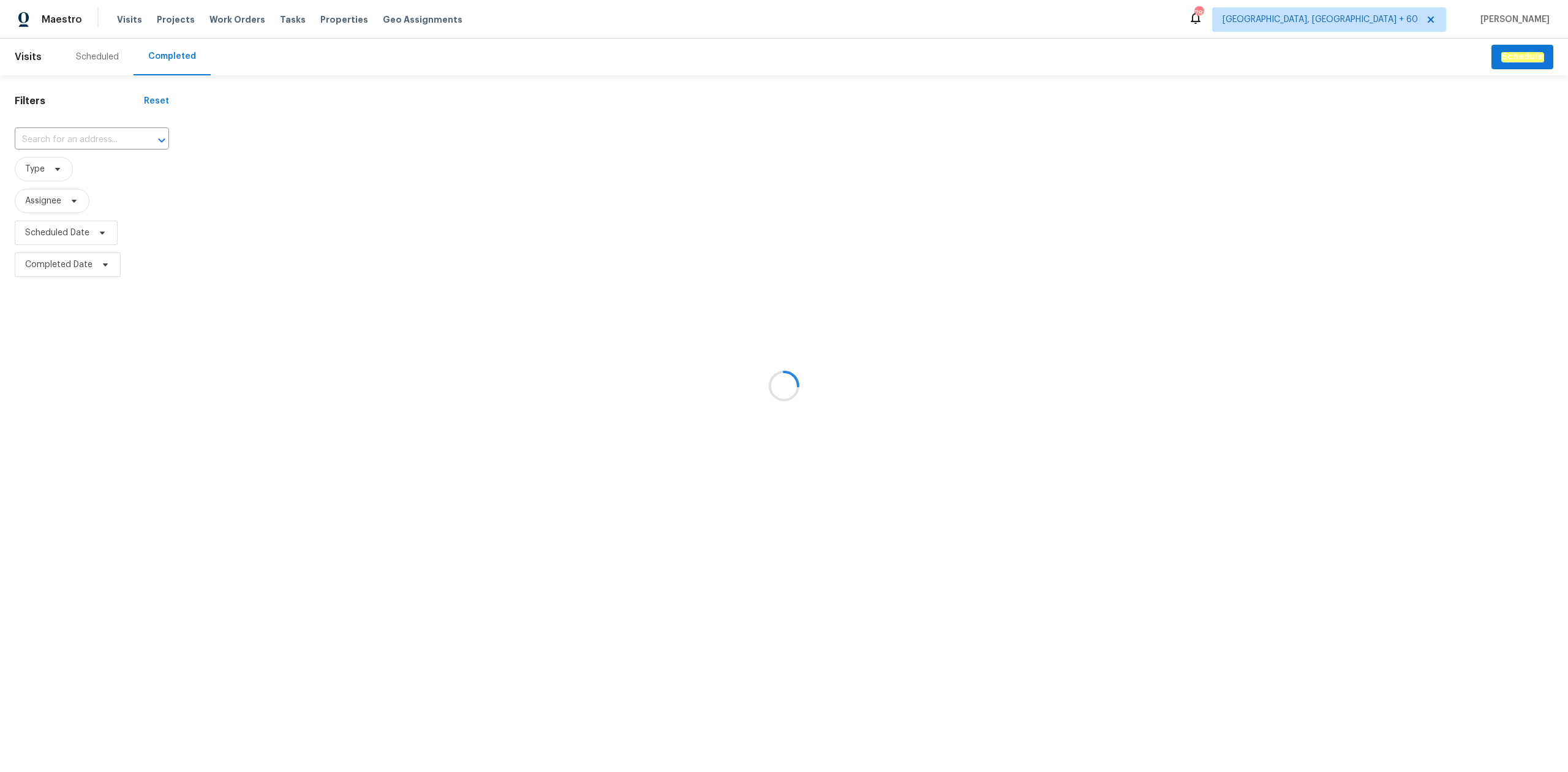
click at [67, 131] on div at bounding box center [784, 386] width 1568 height 772
drag, startPoint x: 59, startPoint y: 131, endPoint x: 58, endPoint y: 137, distance: 6.1
click at [58, 131] on div at bounding box center [784, 386] width 1568 height 772
click at [58, 137] on div at bounding box center [784, 386] width 1568 height 772
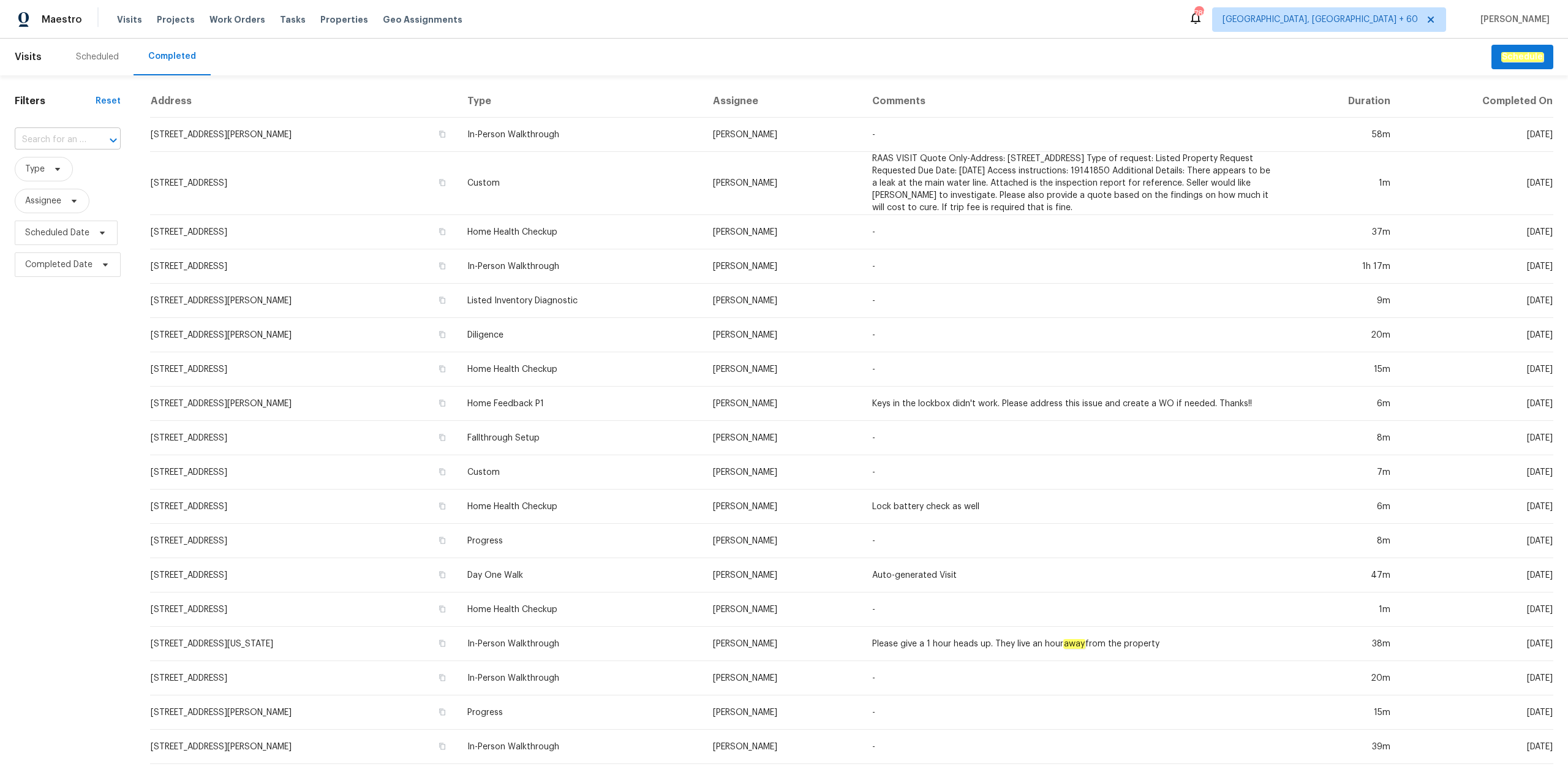
click at [47, 141] on input "text" at bounding box center [50, 140] width 72 height 19
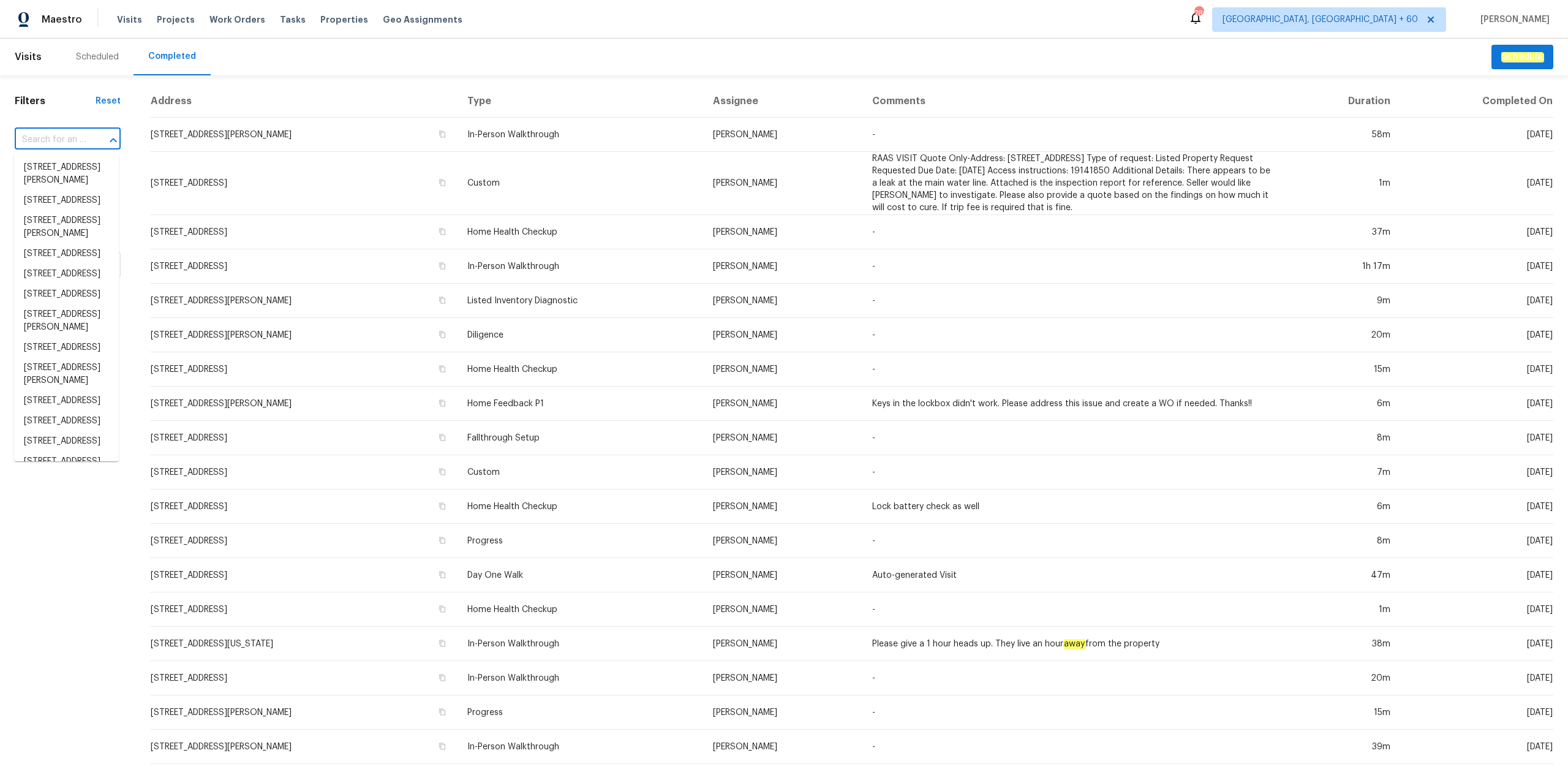
paste input "[STREET_ADDRESS]"
type input "[STREET_ADDRESS]"
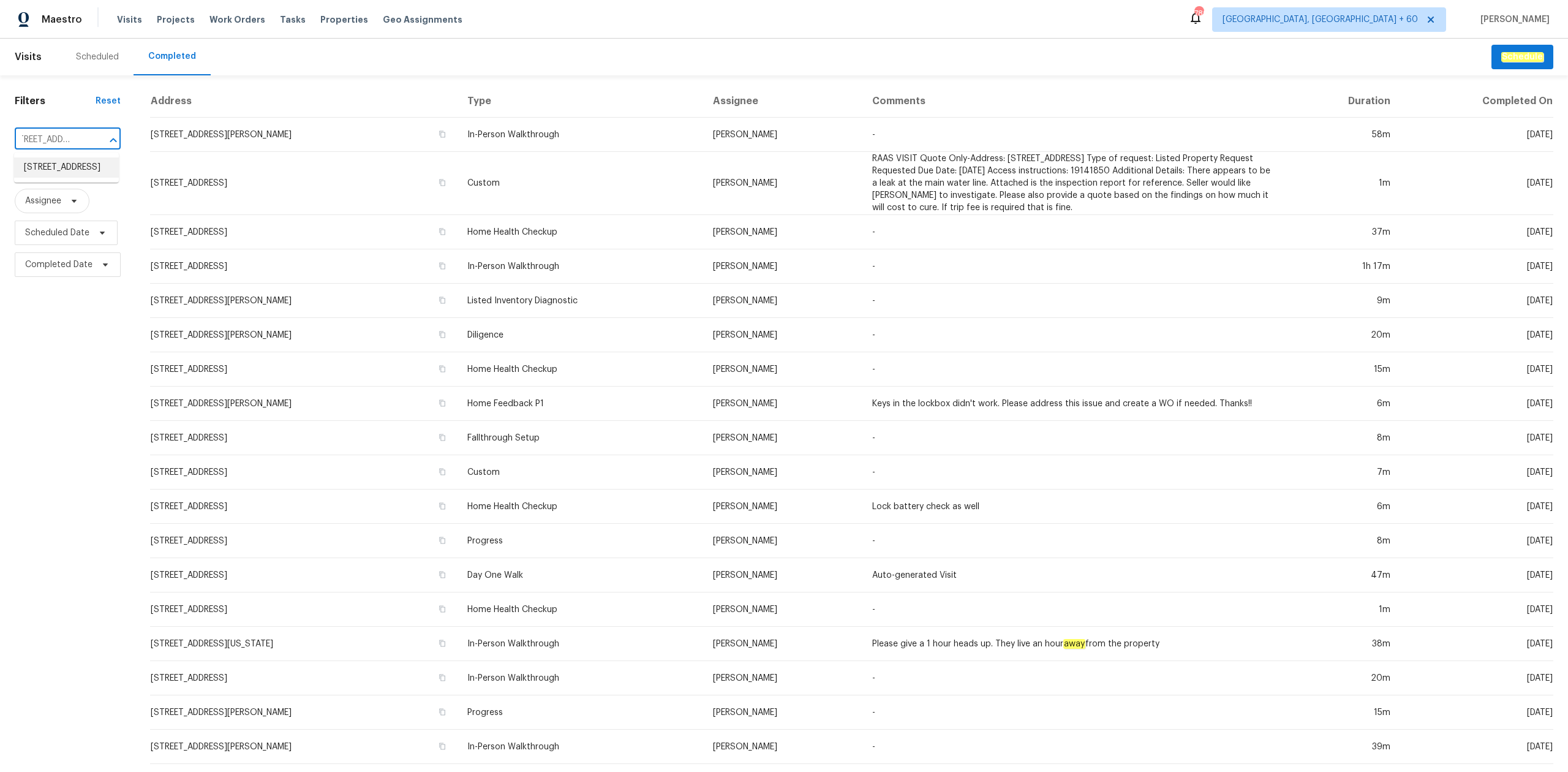
click at [73, 167] on li "[STREET_ADDRESS]" at bounding box center [67, 167] width 105 height 20
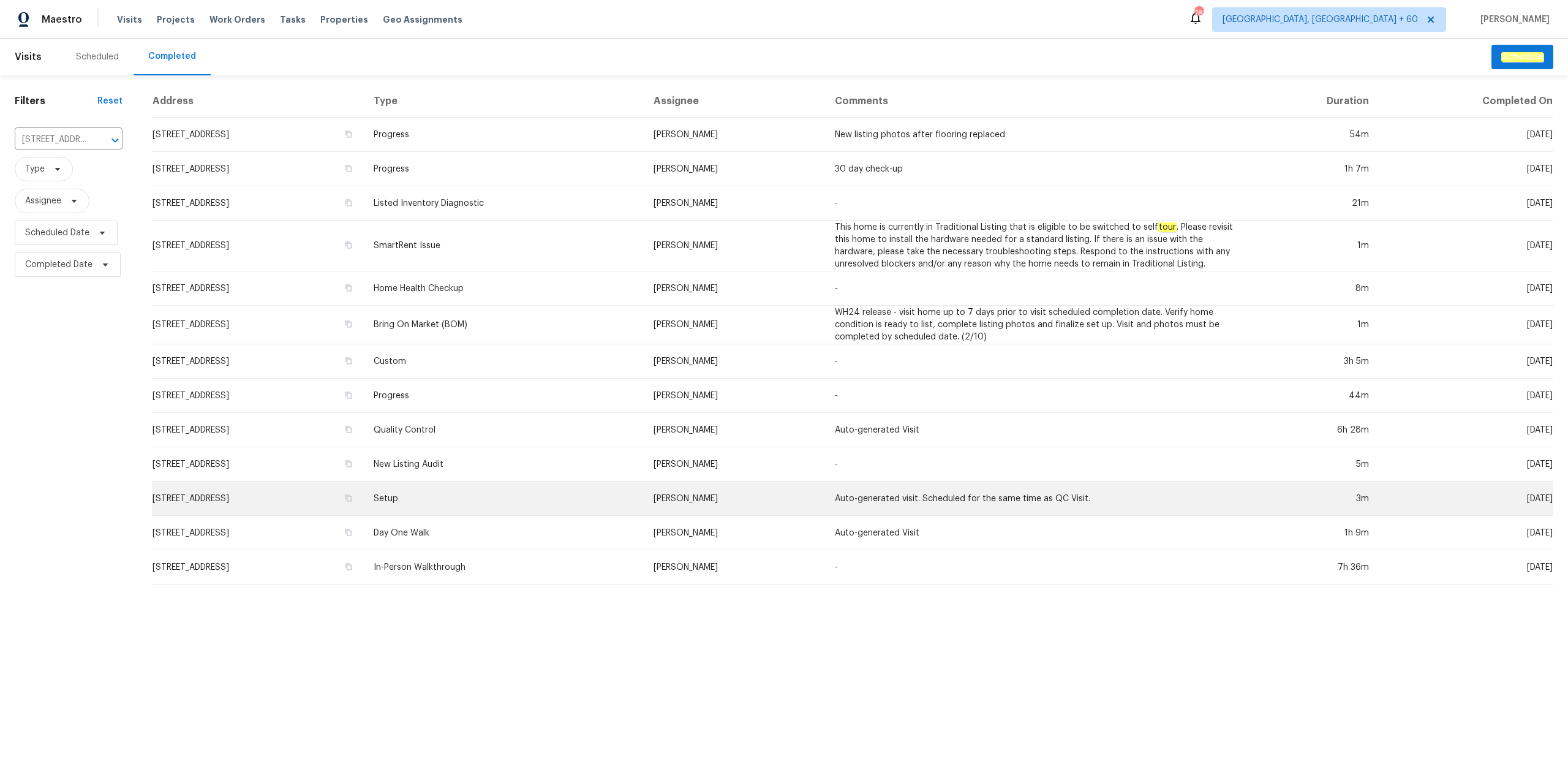
click at [511, 508] on td "Setup" at bounding box center [503, 499] width 281 height 34
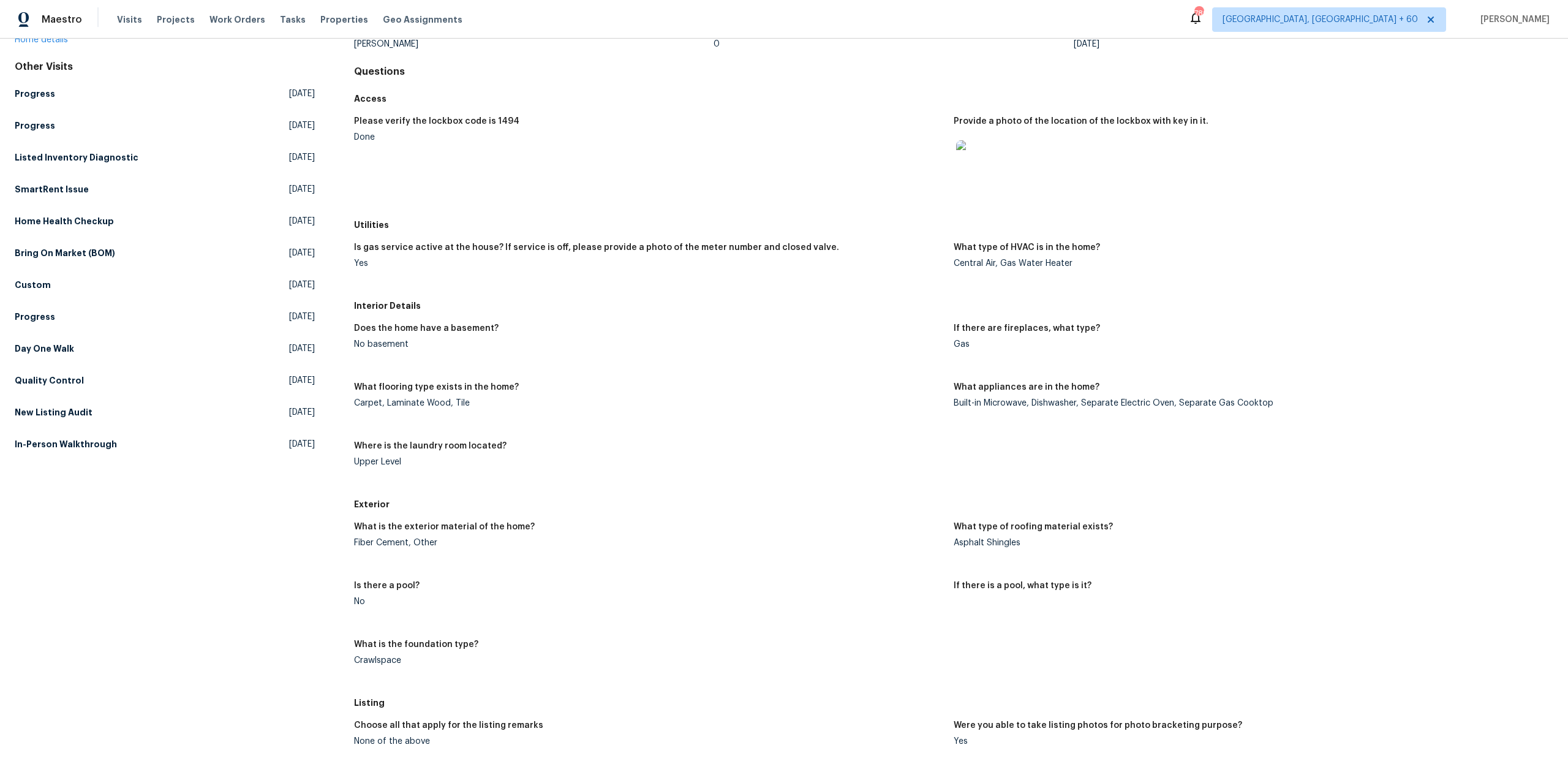
scroll to position [408, 0]
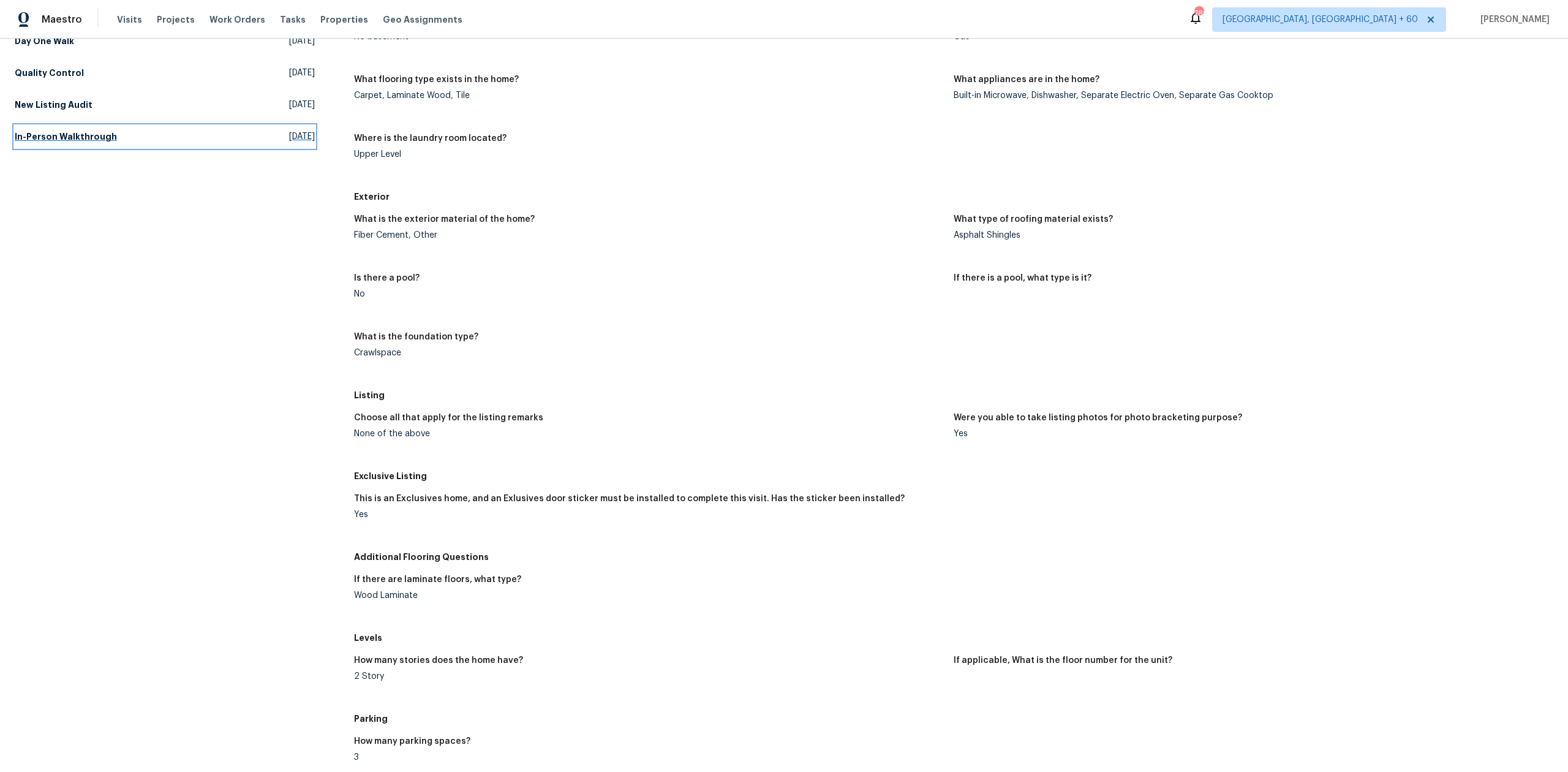
click at [145, 143] on link "In-Person Walkthrough [DATE]" at bounding box center [164, 137] width 300 height 22
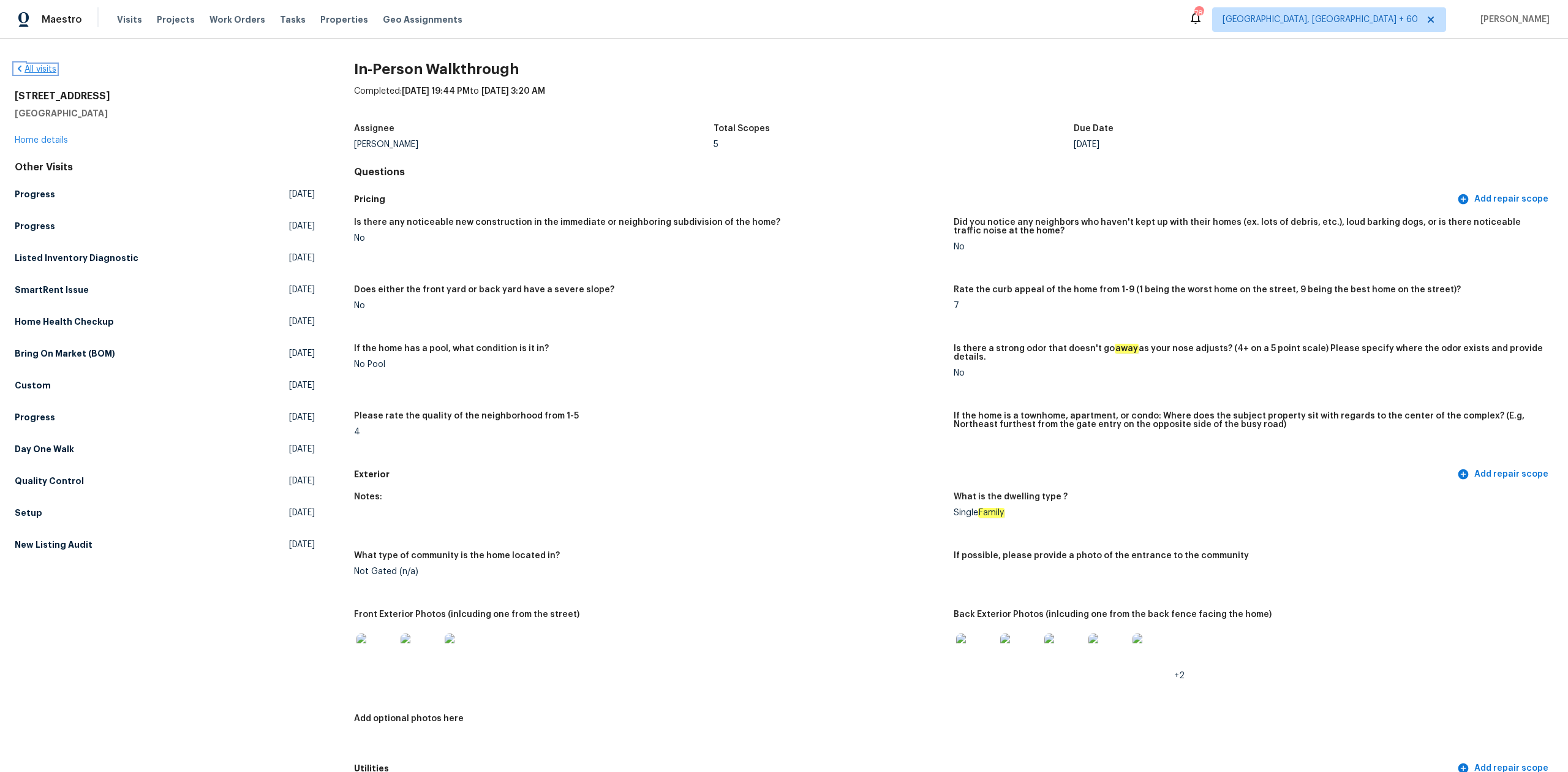
click at [35, 66] on link "All visits" at bounding box center [35, 69] width 42 height 9
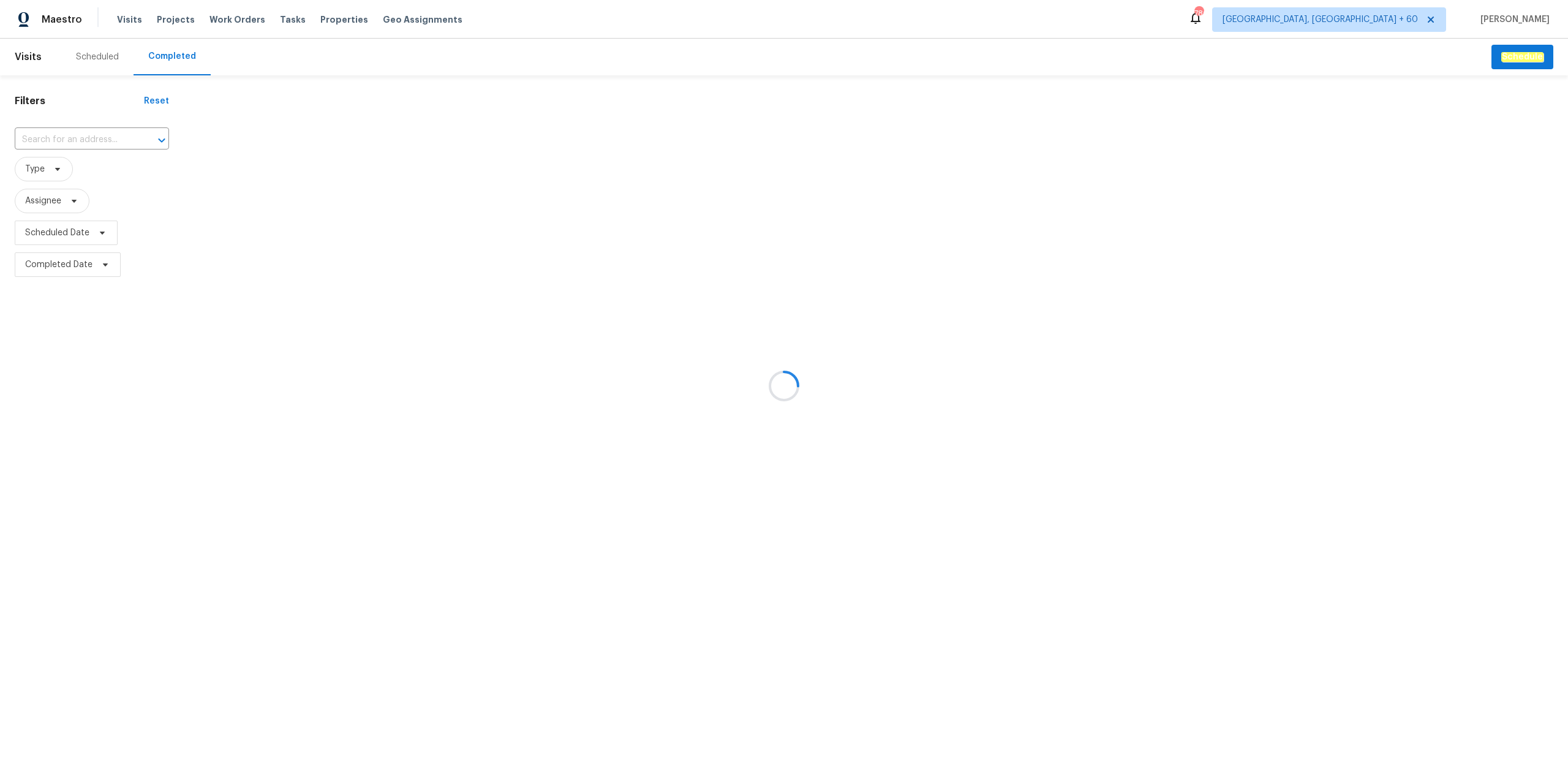
click at [86, 133] on div at bounding box center [784, 386] width 1568 height 772
click at [84, 130] on div at bounding box center [784, 386] width 1568 height 772
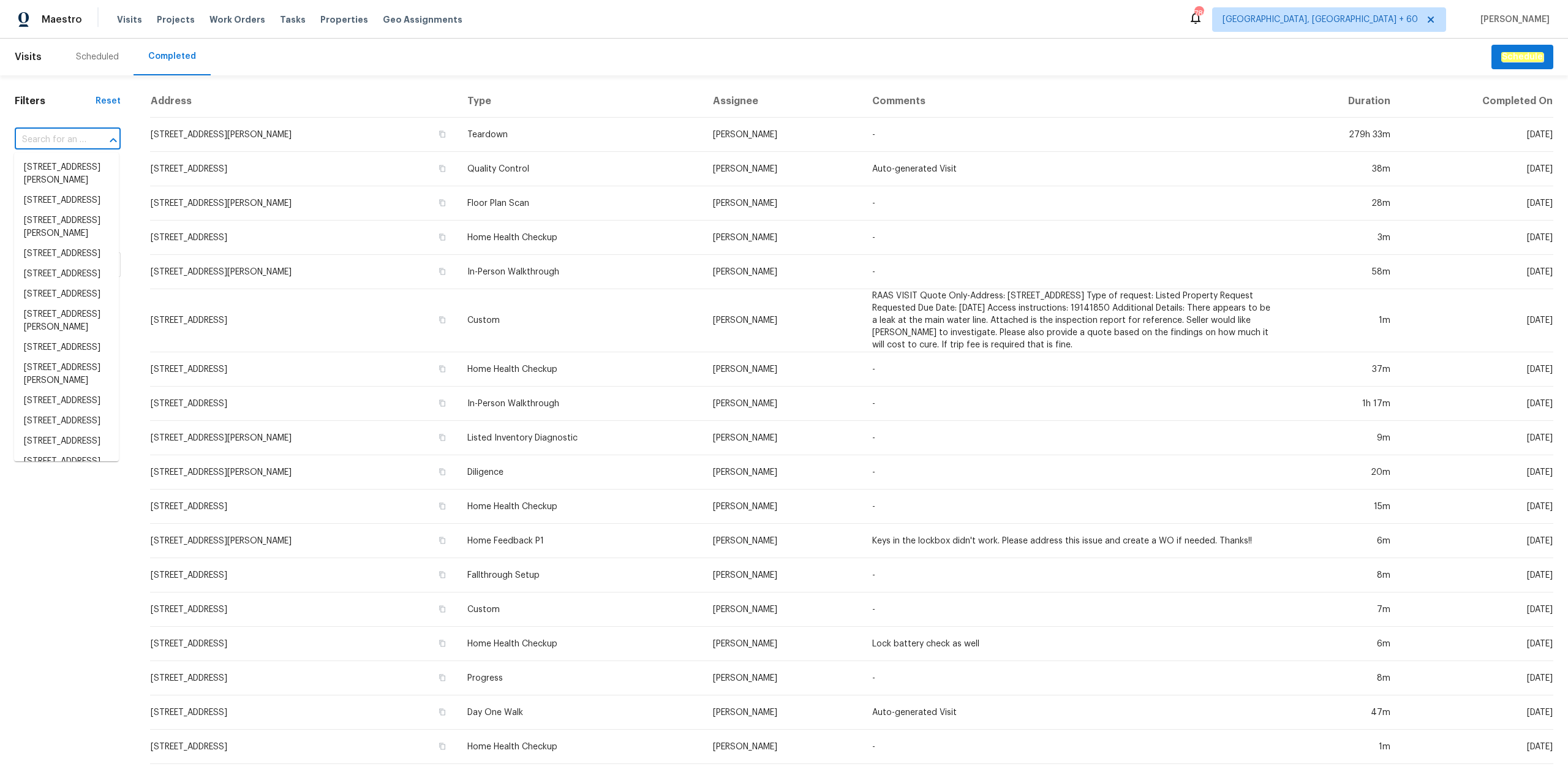
click at [82, 132] on input "text" at bounding box center [50, 140] width 72 height 19
paste input "[STREET_ADDRESS]"
type input "[STREET_ADDRESS]"
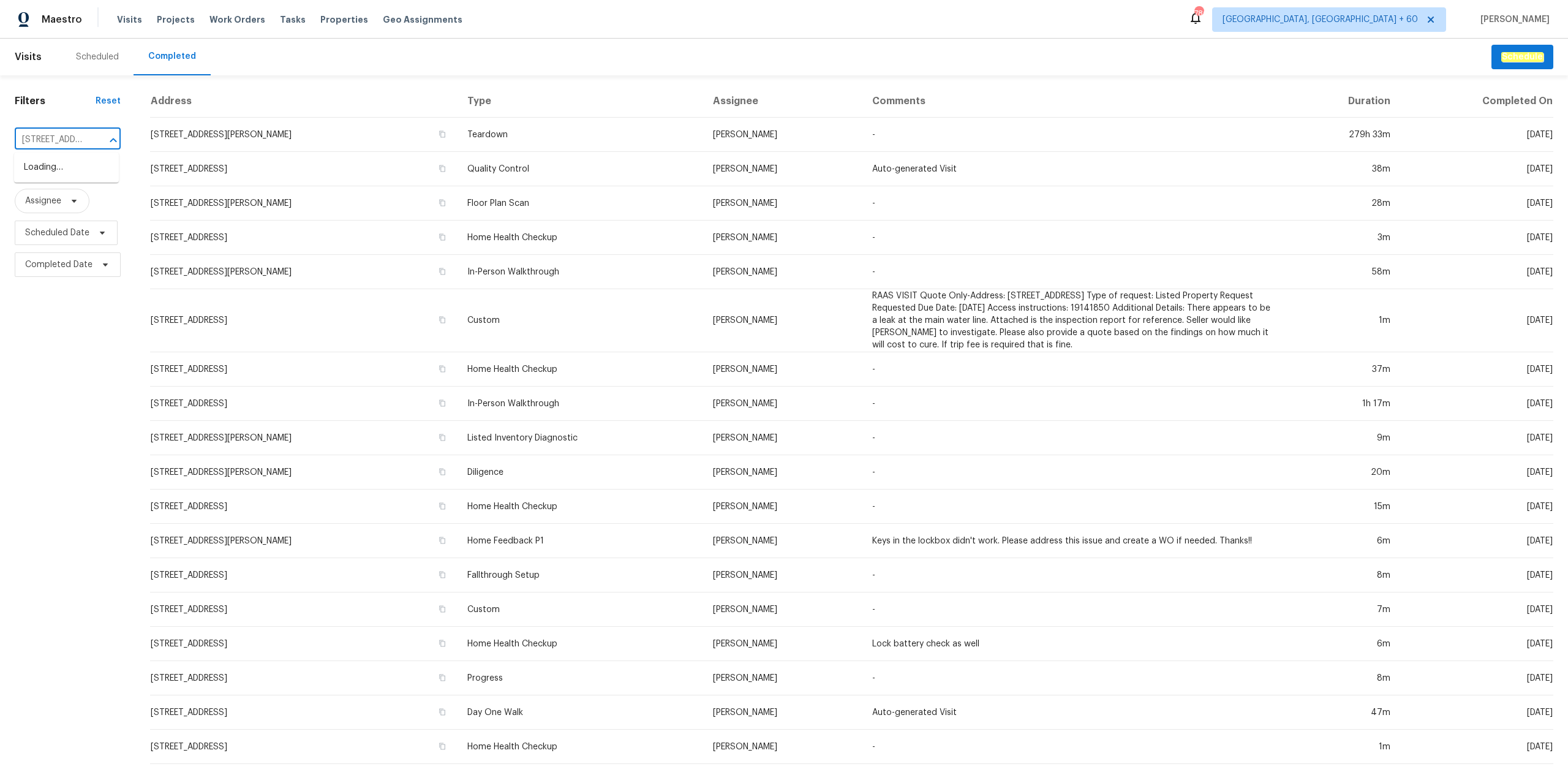
scroll to position [0, 145]
click at [58, 168] on li "[STREET_ADDRESS]" at bounding box center [67, 167] width 105 height 20
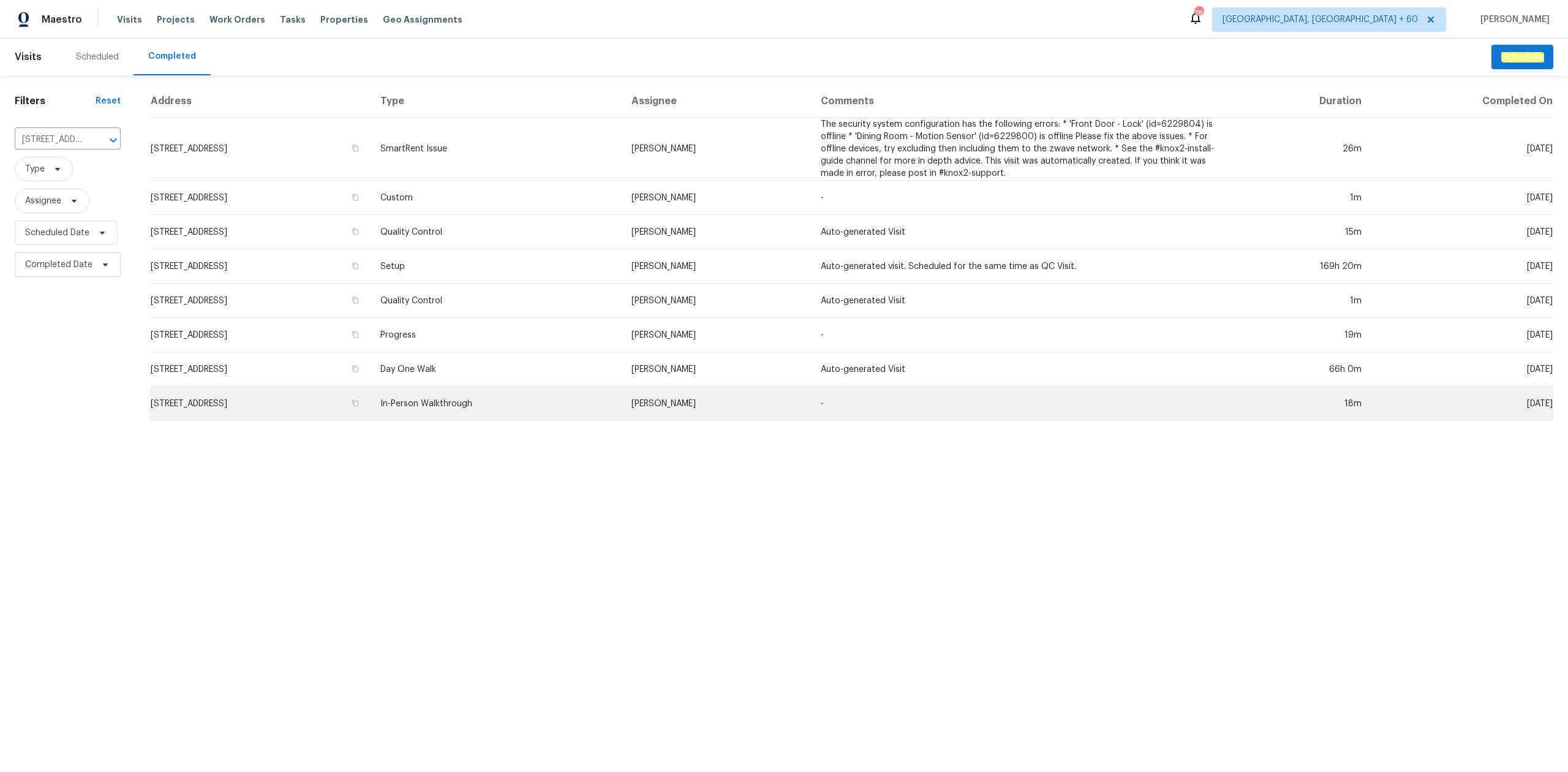
click at [371, 401] on td "[STREET_ADDRESS]" at bounding box center [260, 404] width 220 height 34
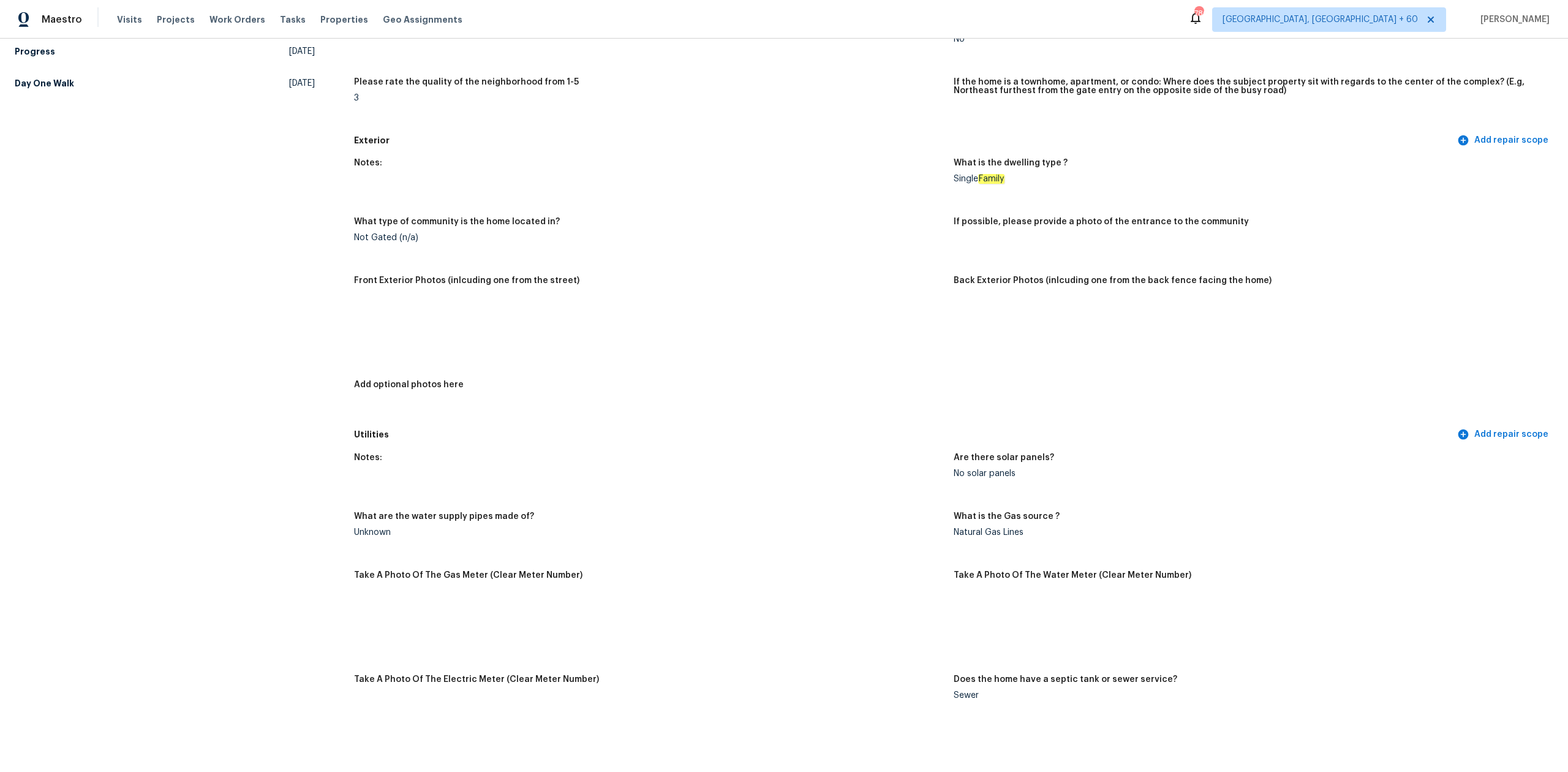
scroll to position [326, 0]
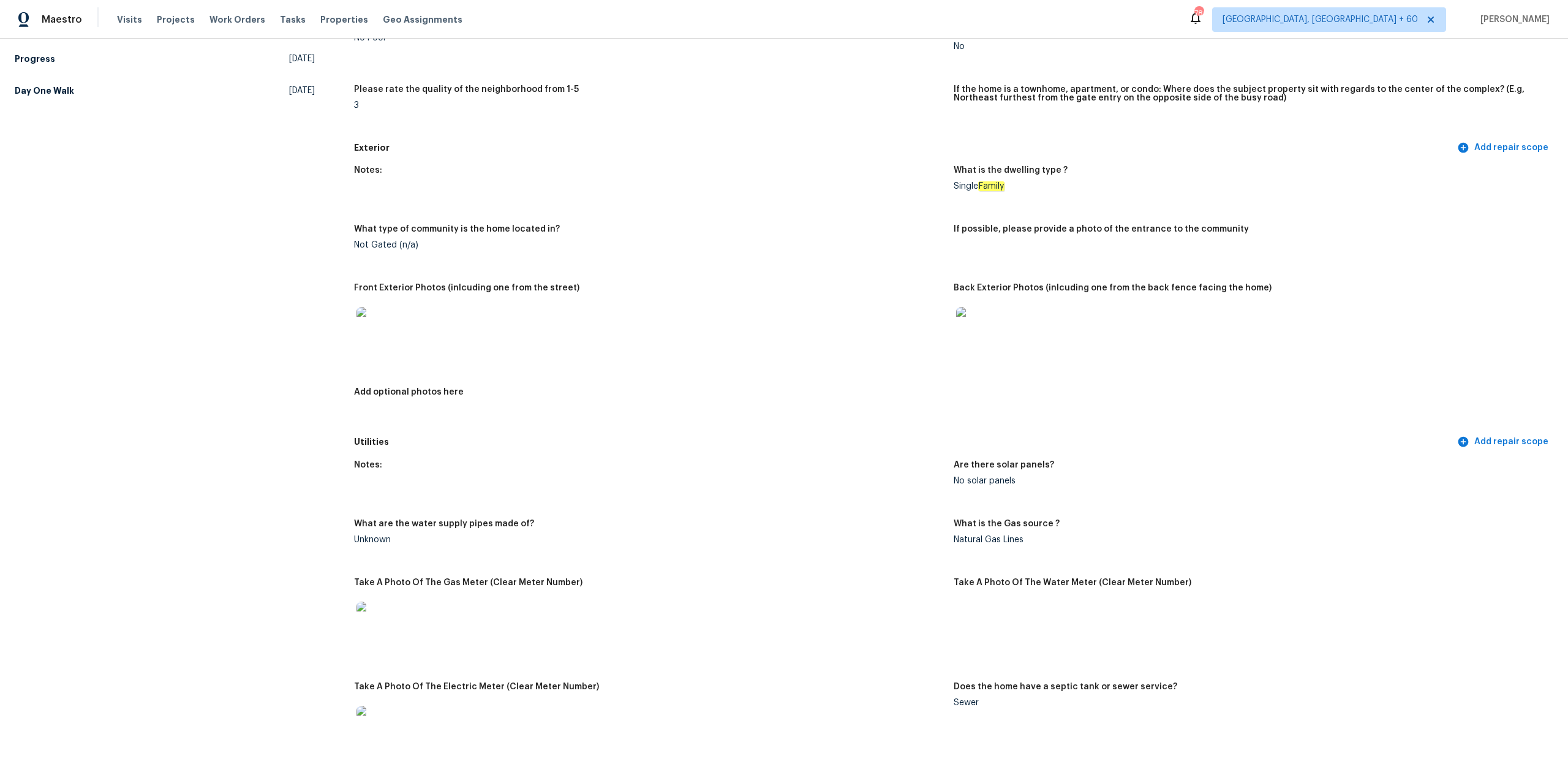
click at [963, 325] on img at bounding box center [976, 326] width 39 height 39
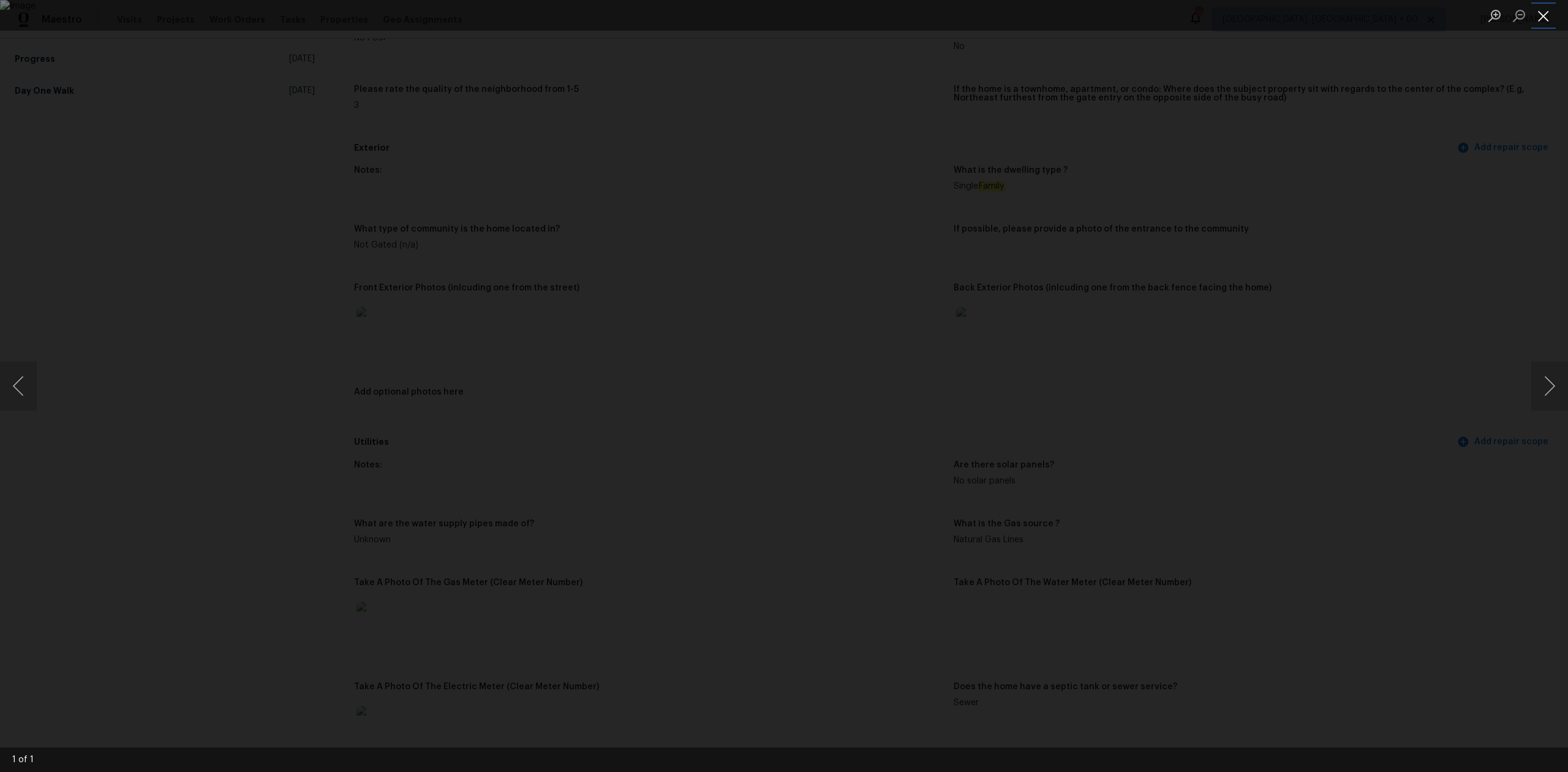
click at [1551, 17] on button "Close lightbox" at bounding box center [1543, 15] width 24 height 22
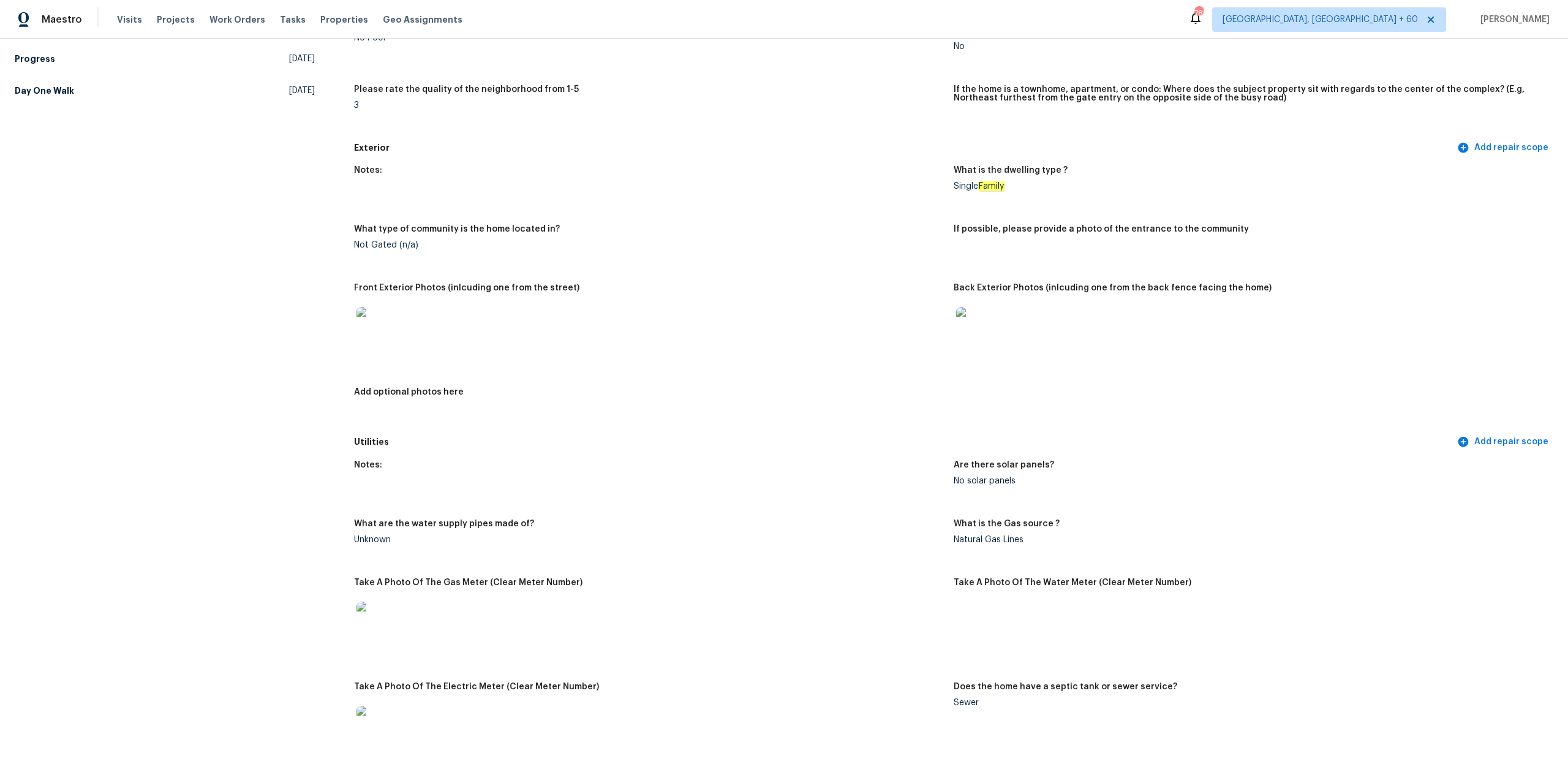
click at [371, 326] on img at bounding box center [376, 326] width 39 height 39
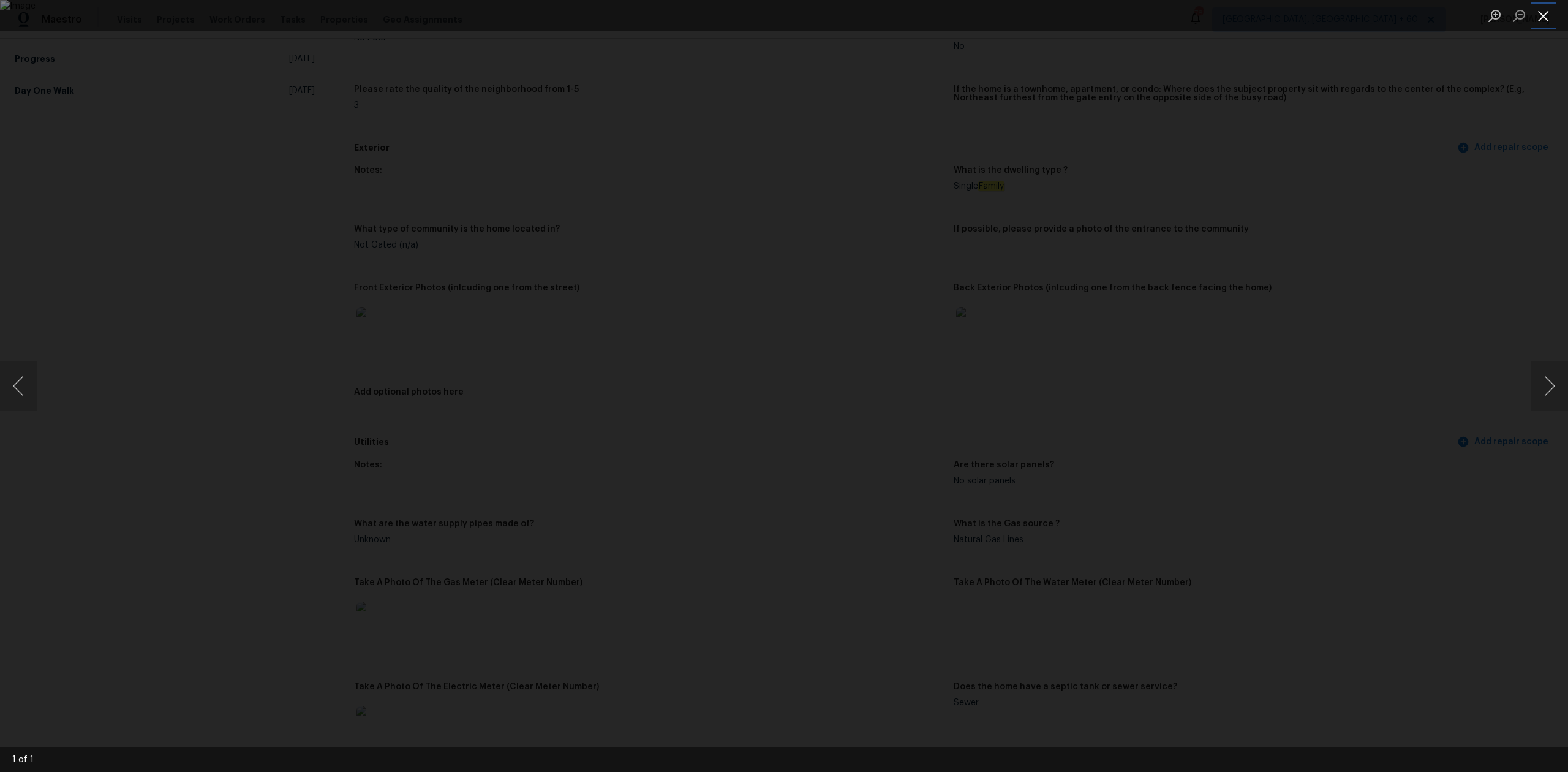
click at [1546, 7] on button "Close lightbox" at bounding box center [1543, 15] width 24 height 22
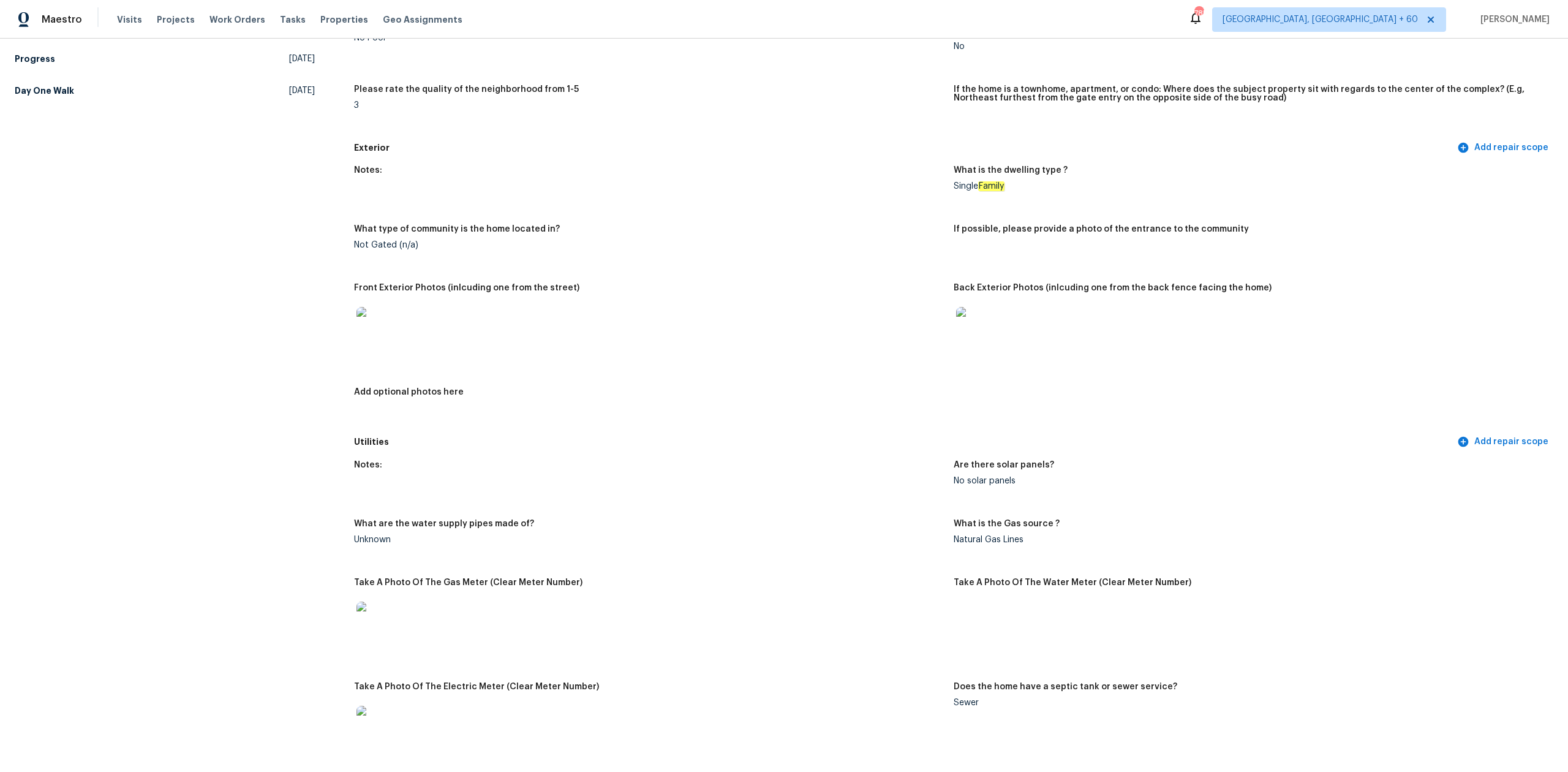
click at [971, 323] on img at bounding box center [976, 326] width 39 height 39
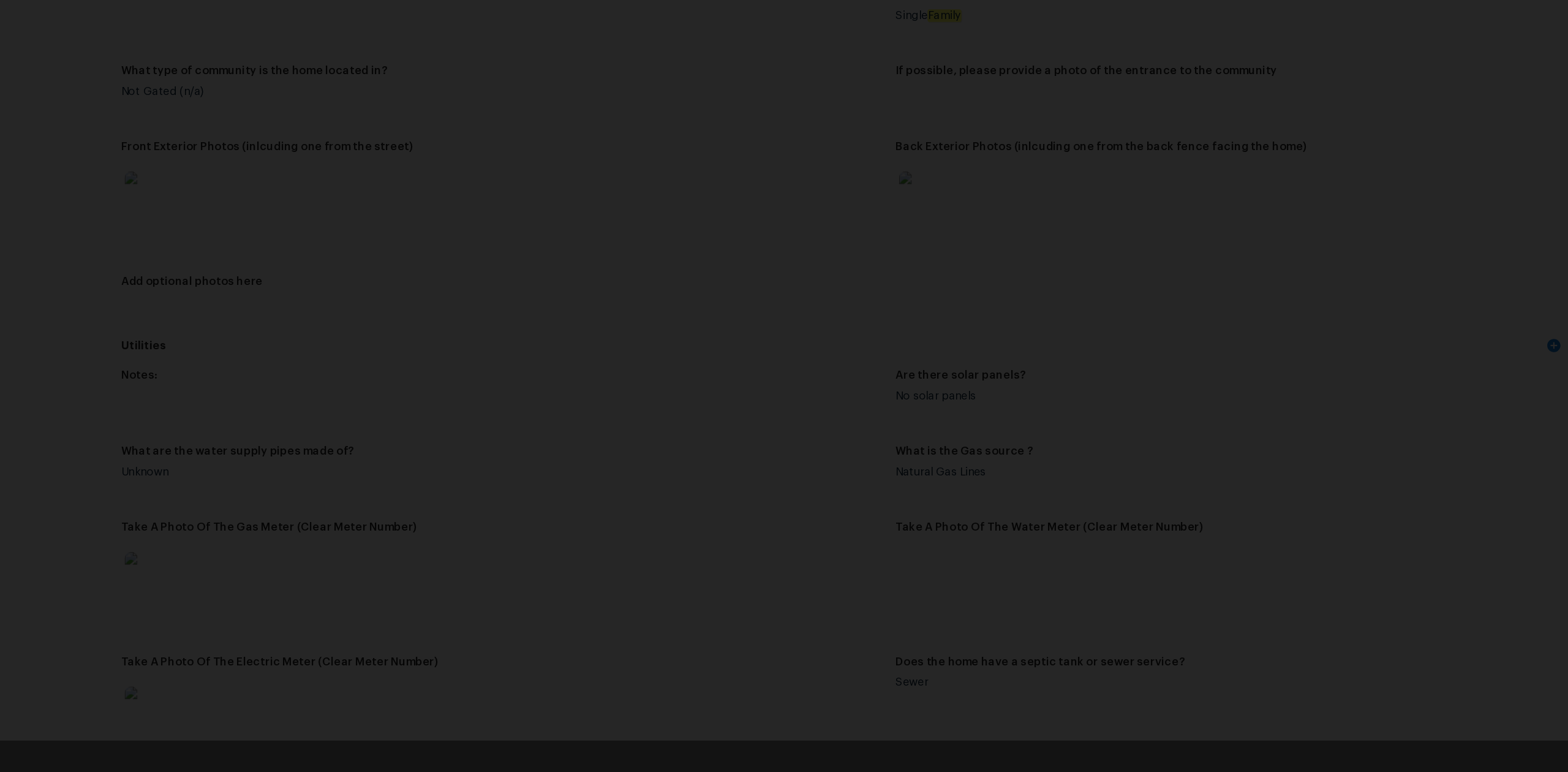
scroll to position [0, 0]
